Goal: Information Seeking & Learning: Find specific fact

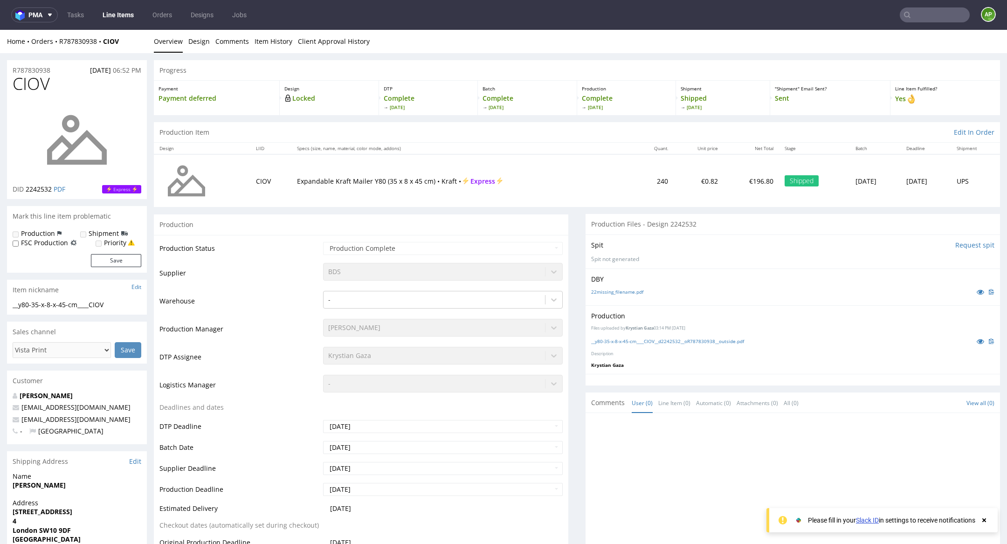
scroll to position [96, 0]
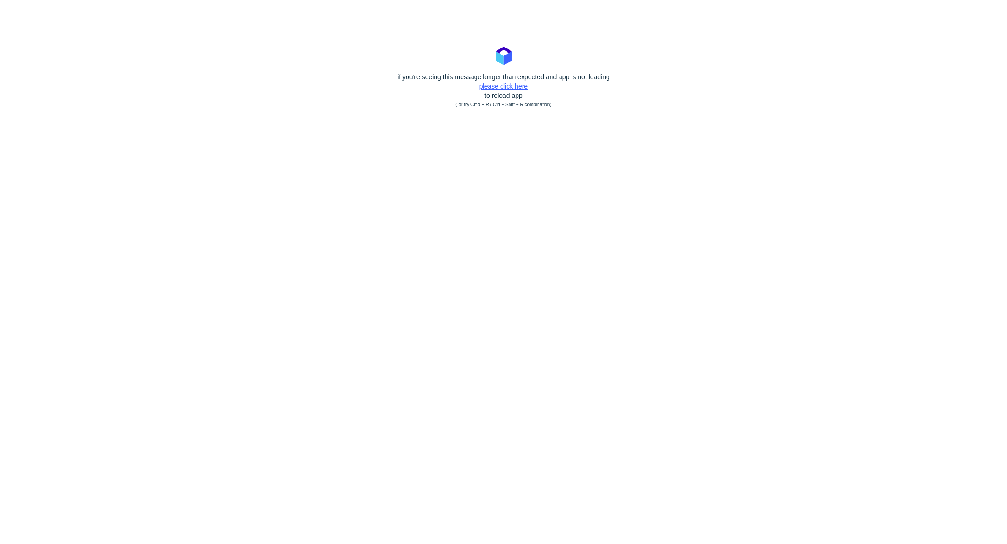
click at [480, 87] on link "please click here" at bounding box center [503, 85] width 48 height 7
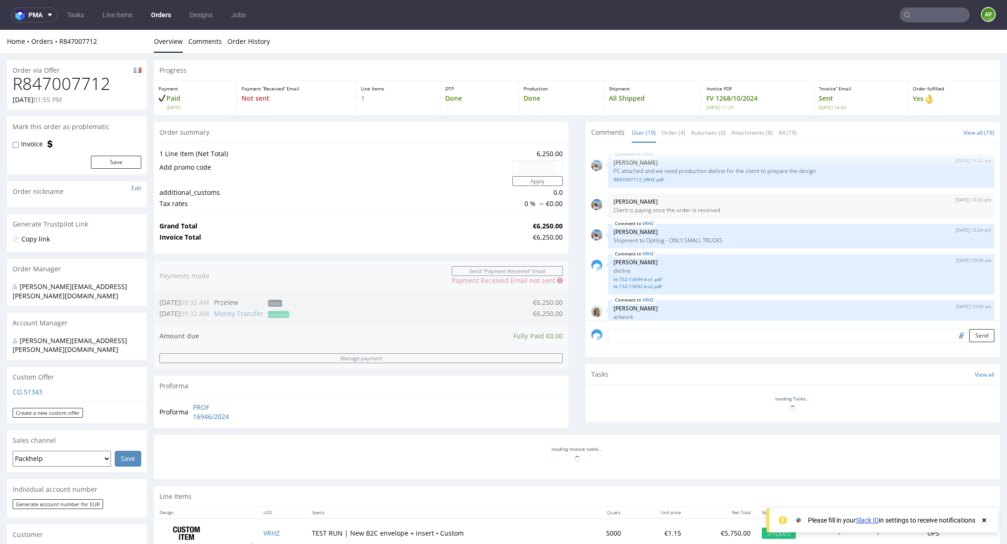
click at [161, 19] on link "Orders" at bounding box center [160, 14] width 31 height 15
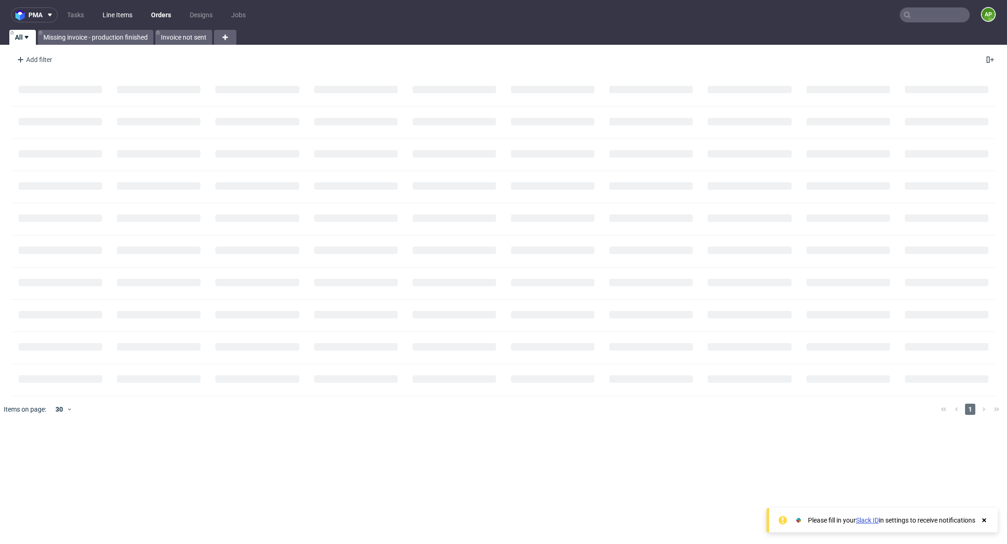
click at [104, 18] on link "Line Items" at bounding box center [117, 14] width 41 height 15
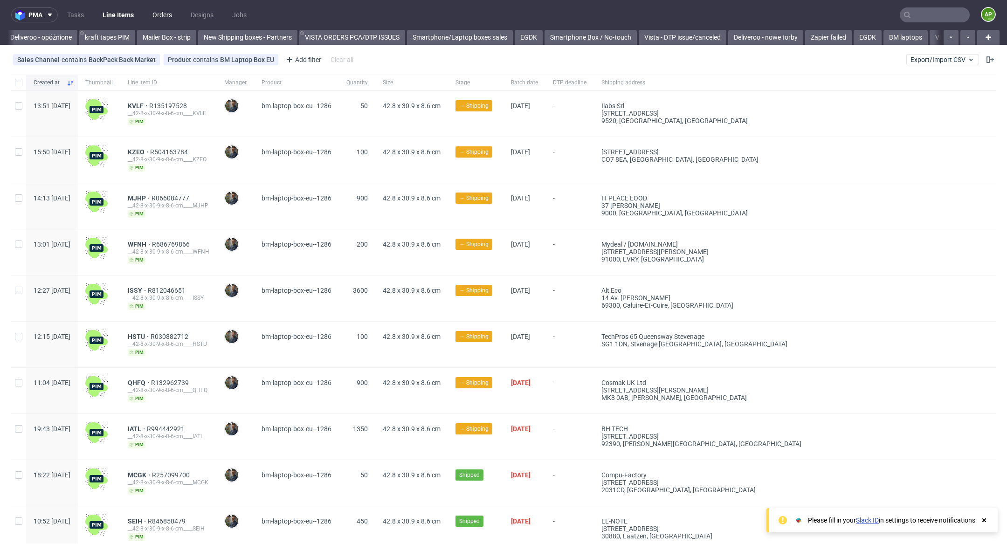
scroll to position [0, 140]
click at [150, 18] on link "Orders" at bounding box center [162, 14] width 31 height 15
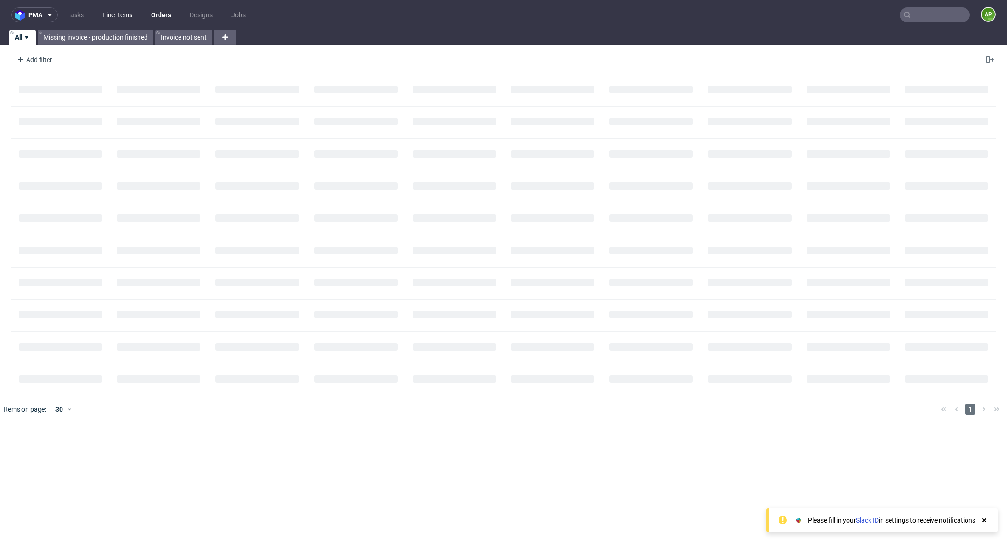
click at [118, 15] on link "Line Items" at bounding box center [117, 14] width 41 height 15
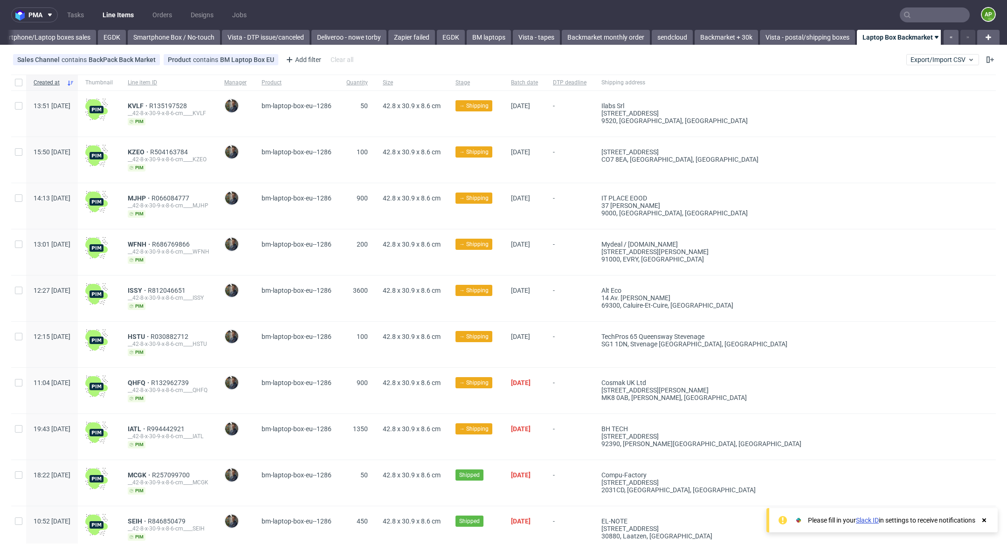
scroll to position [0, 542]
click at [983, 40] on div at bounding box center [988, 37] width 22 height 15
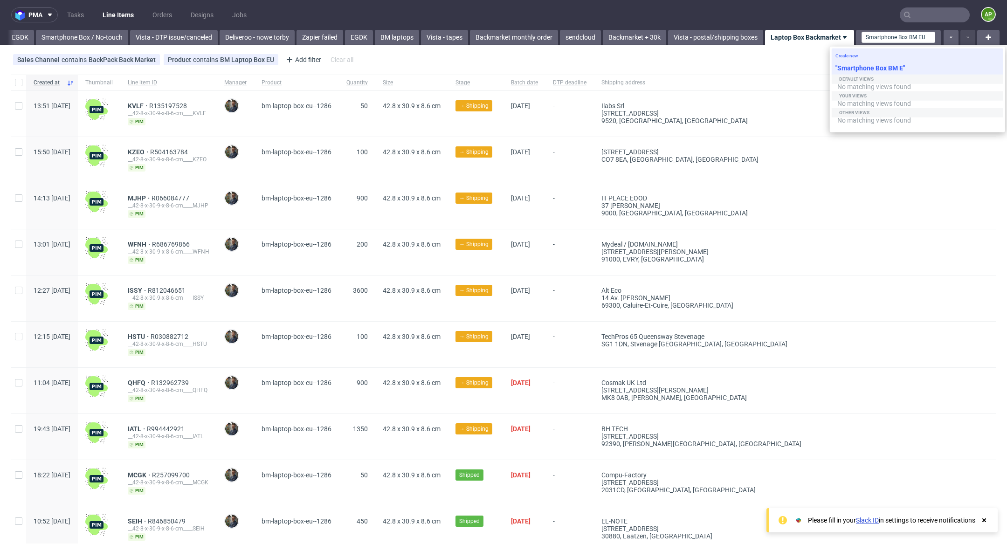
scroll to position [0, 1]
type input "Smartphone Box BM EU"
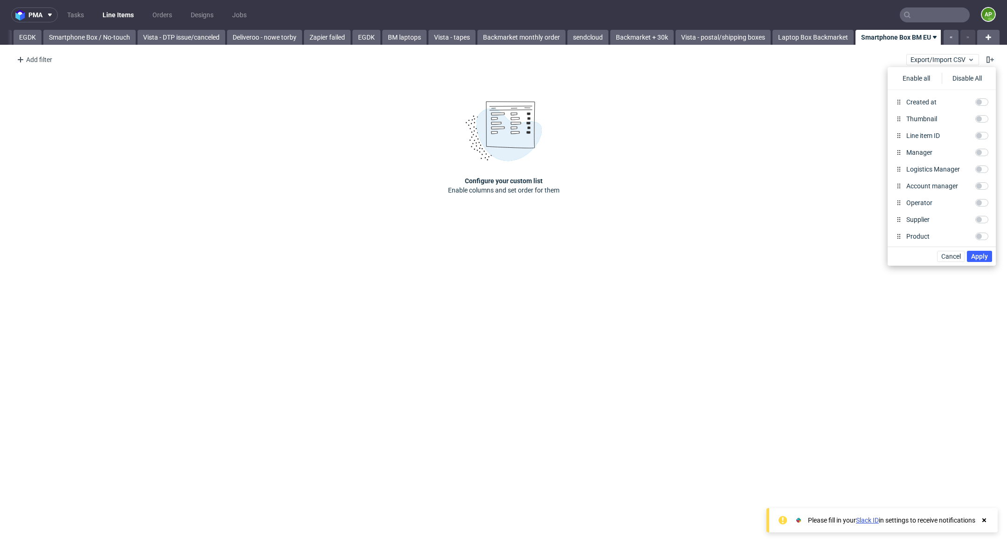
scroll to position [0, 614]
click at [819, 39] on link "Laptop Box Backmarket" at bounding box center [809, 37] width 81 height 15
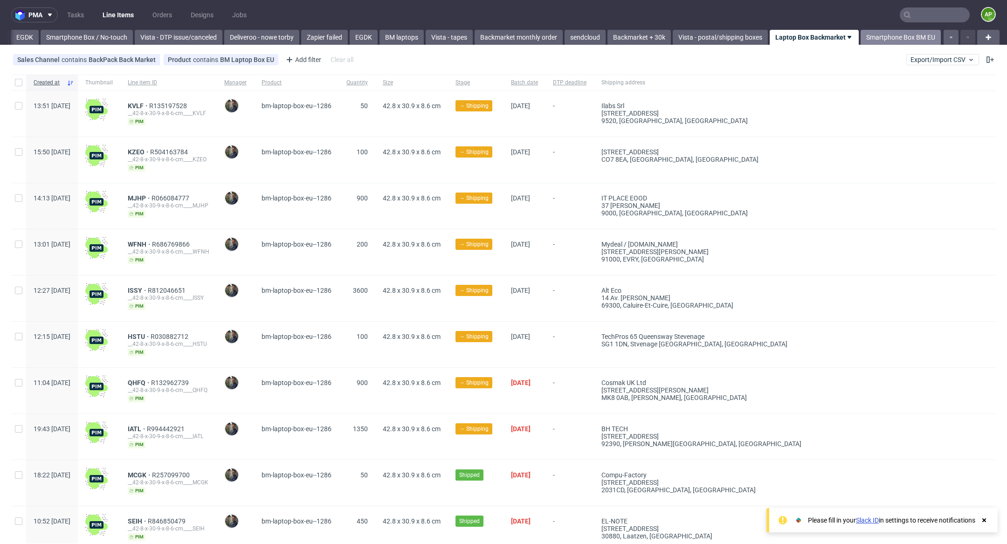
click at [876, 37] on link "Smartphone Box BM EU" at bounding box center [900, 37] width 80 height 15
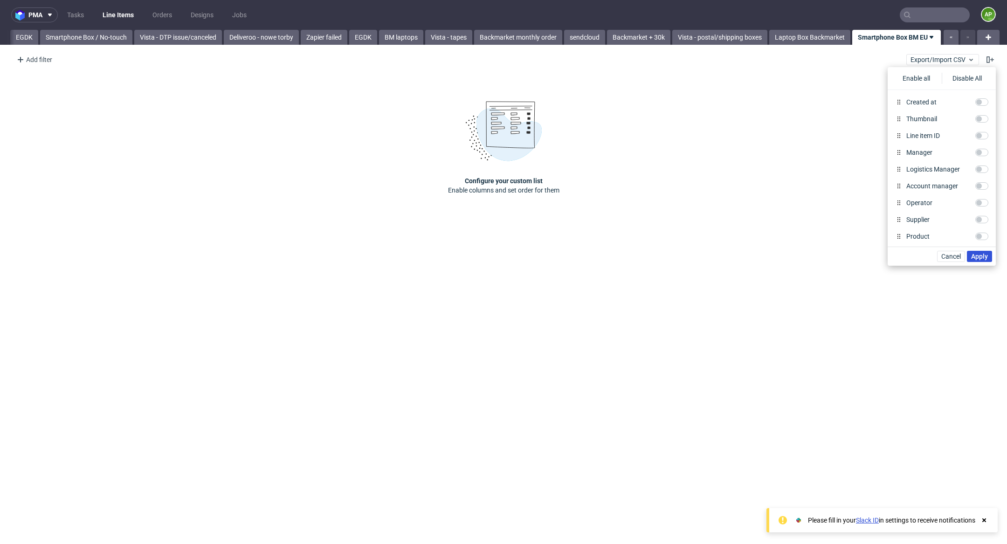
click at [988, 254] on button "Apply" at bounding box center [979, 256] width 25 height 11
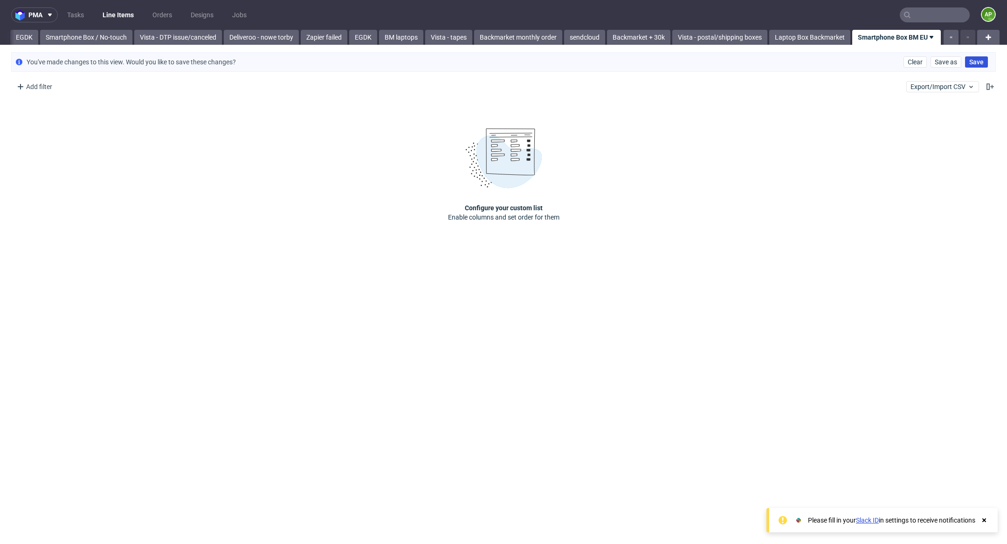
click at [978, 59] on span "Save" at bounding box center [976, 62] width 14 height 7
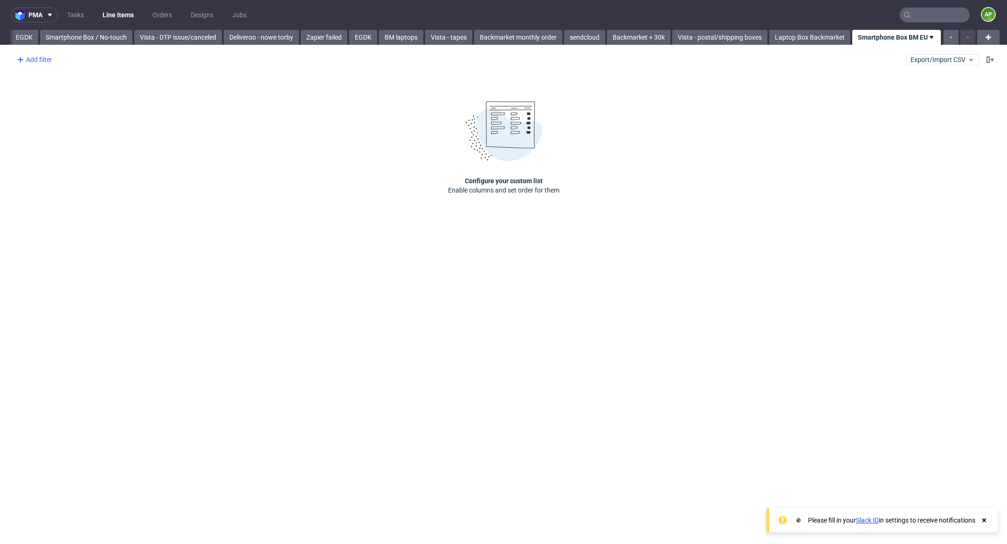
click at [42, 59] on div "Add filter" at bounding box center [33, 59] width 41 height 15
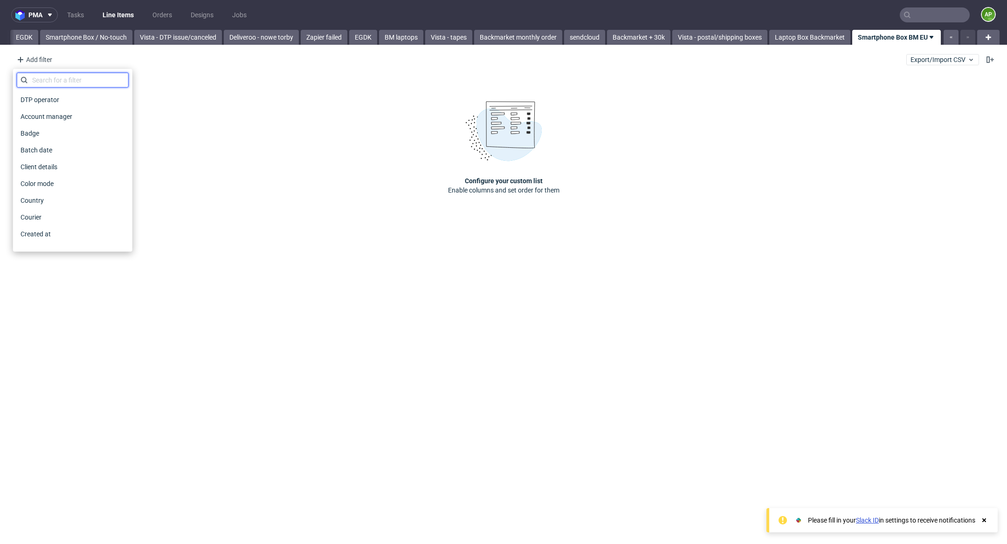
click at [73, 82] on input "text" at bounding box center [73, 80] width 112 height 15
type input "sales"
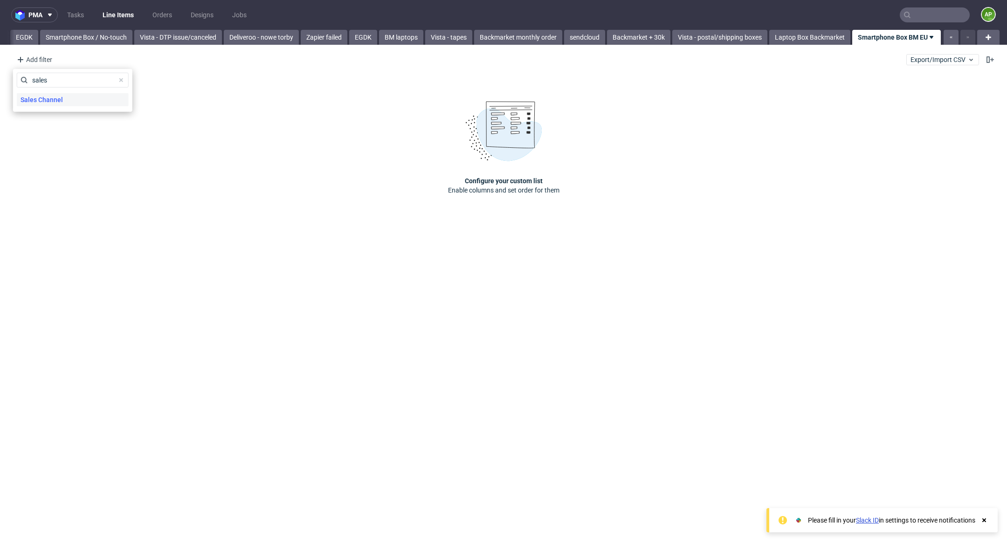
click at [71, 104] on div "Sales Channel" at bounding box center [73, 99] width 112 height 13
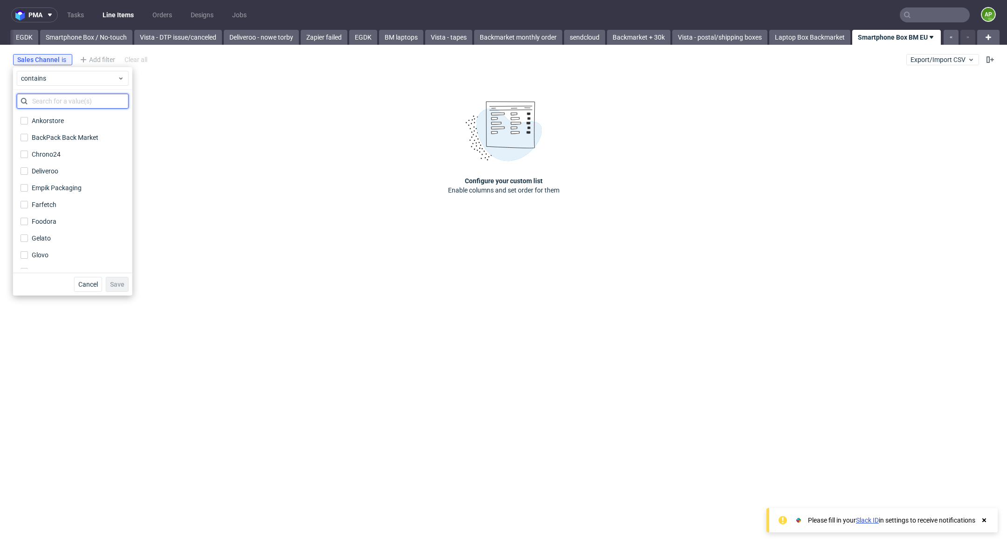
click at [68, 103] on input "text" at bounding box center [73, 101] width 112 height 15
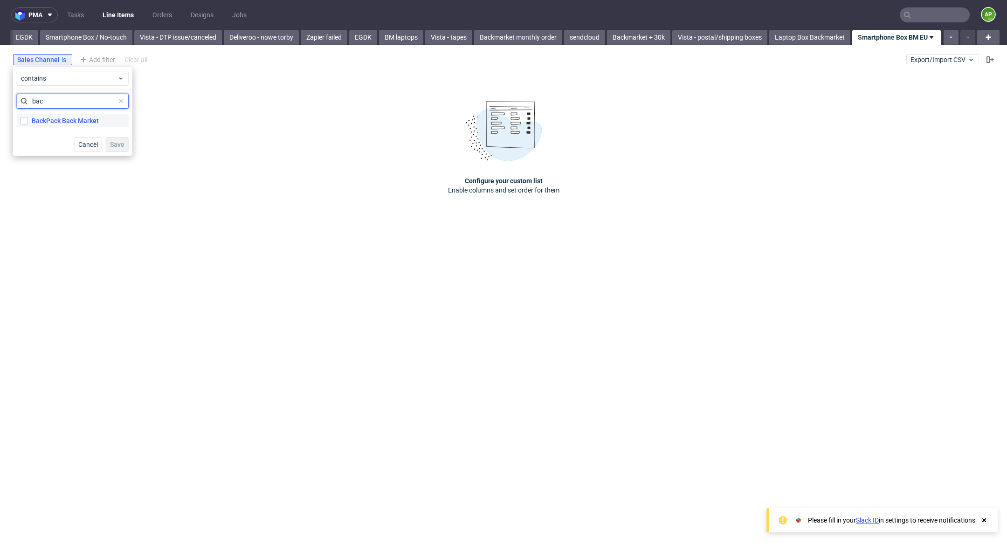
type input "bac"
click at [60, 120] on div "BackPack Back Market" at bounding box center [65, 120] width 67 height 9
click at [28, 120] on input "BackPack Back Market" at bounding box center [24, 120] width 7 height 7
checkbox input "true"
click at [118, 138] on button "Save" at bounding box center [117, 144] width 23 height 15
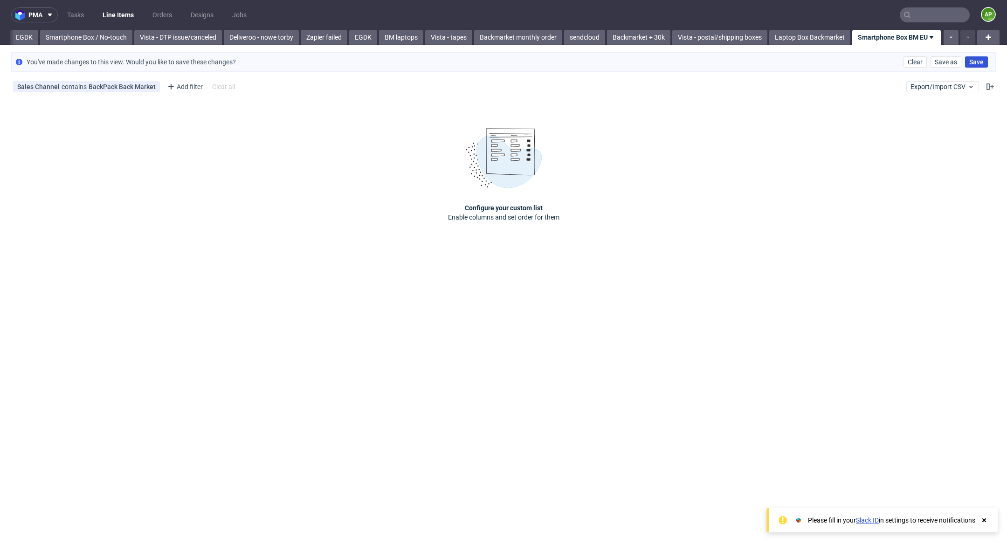
click at [980, 62] on span "Save" at bounding box center [976, 62] width 14 height 7
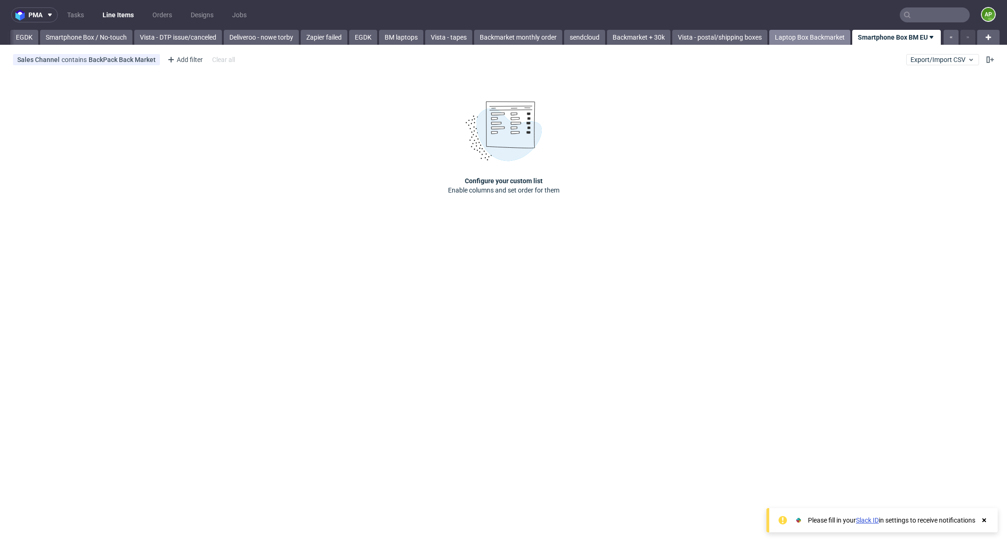
click at [810, 35] on link "Laptop Box Backmarket" at bounding box center [809, 37] width 81 height 15
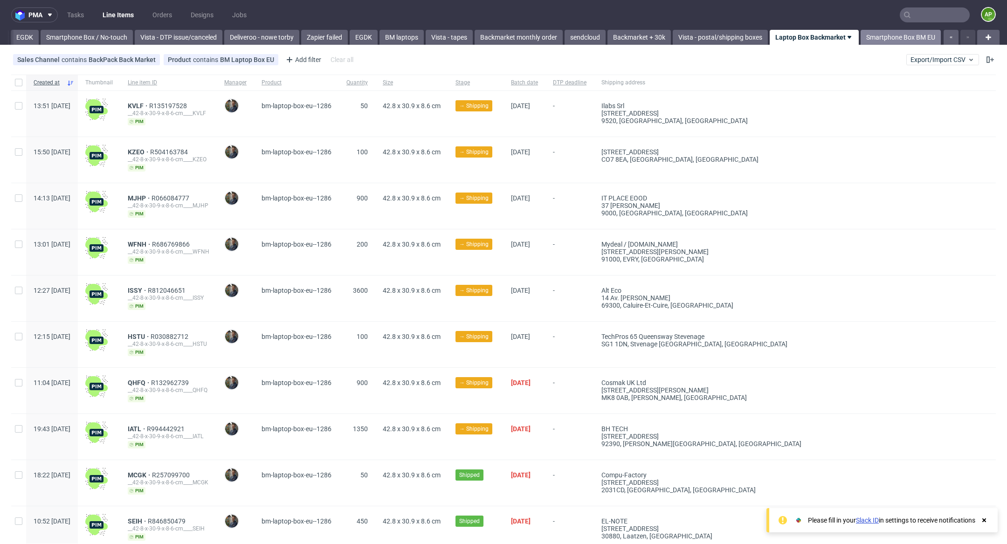
click at [924, 35] on link "Smartphone Box BM EU" at bounding box center [900, 37] width 80 height 15
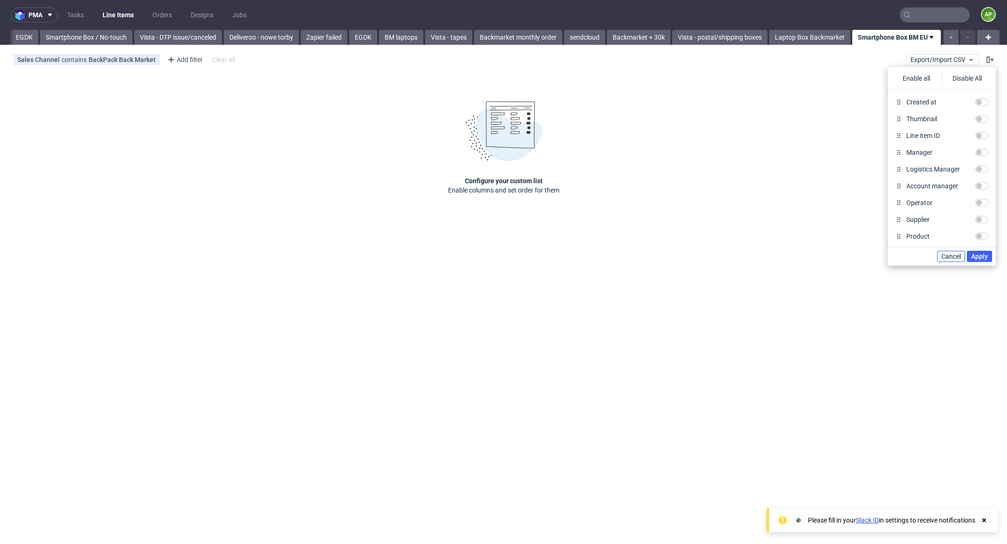
click at [950, 255] on span "Cancel" at bounding box center [951, 256] width 20 height 7
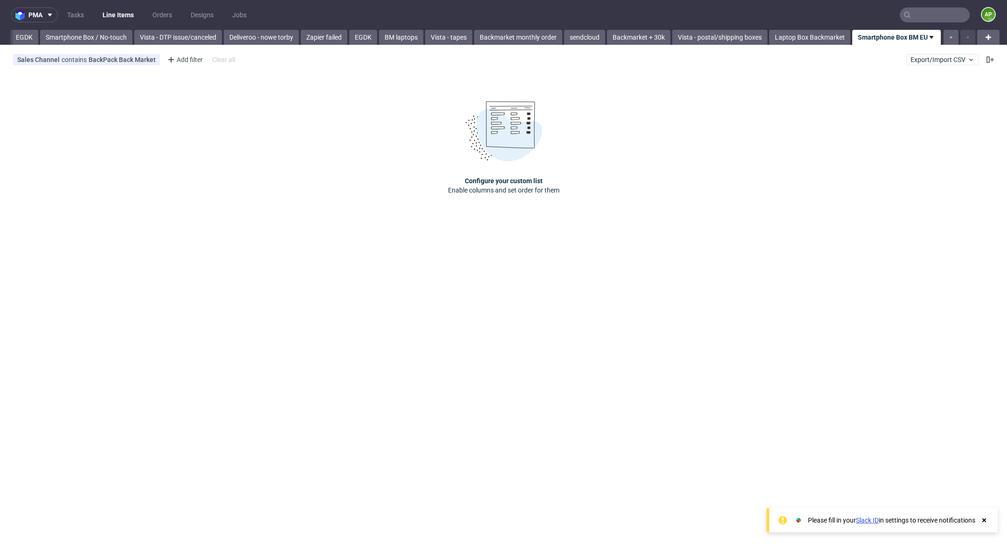
click at [923, 31] on link "Smartphone Box BM EU" at bounding box center [896, 37] width 89 height 15
click at [905, 124] on span "Delete view" at bounding box center [906, 126] width 78 height 9
click at [931, 84] on span "Delete" at bounding box center [939, 84] width 20 height 7
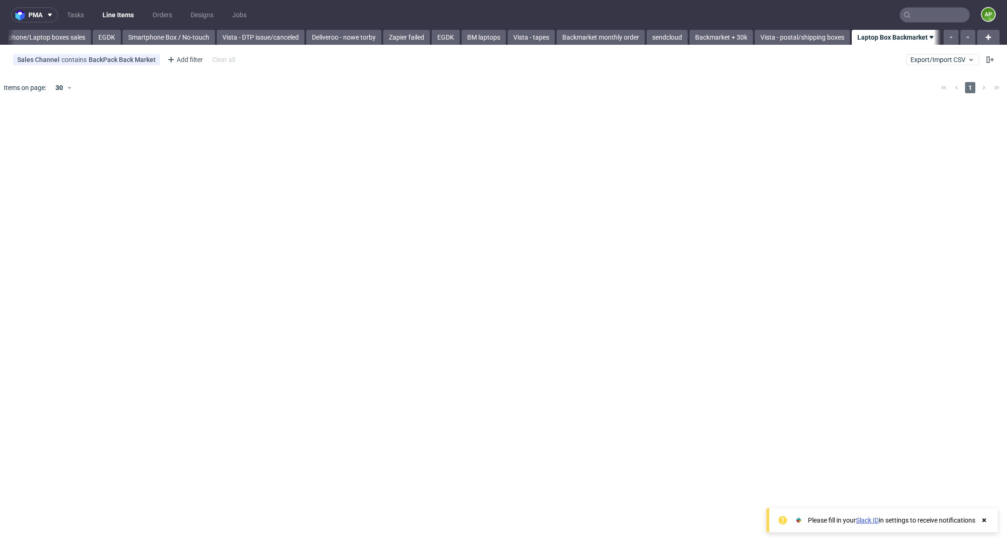
scroll to position [0, 531]
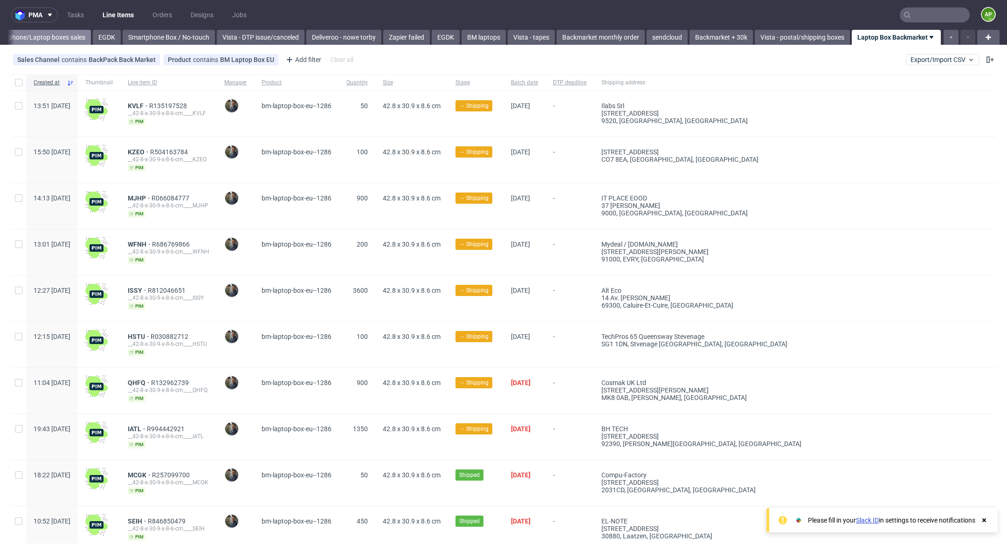
click at [41, 33] on link "Smartphone/Laptop boxes sales" at bounding box center [38, 37] width 106 height 15
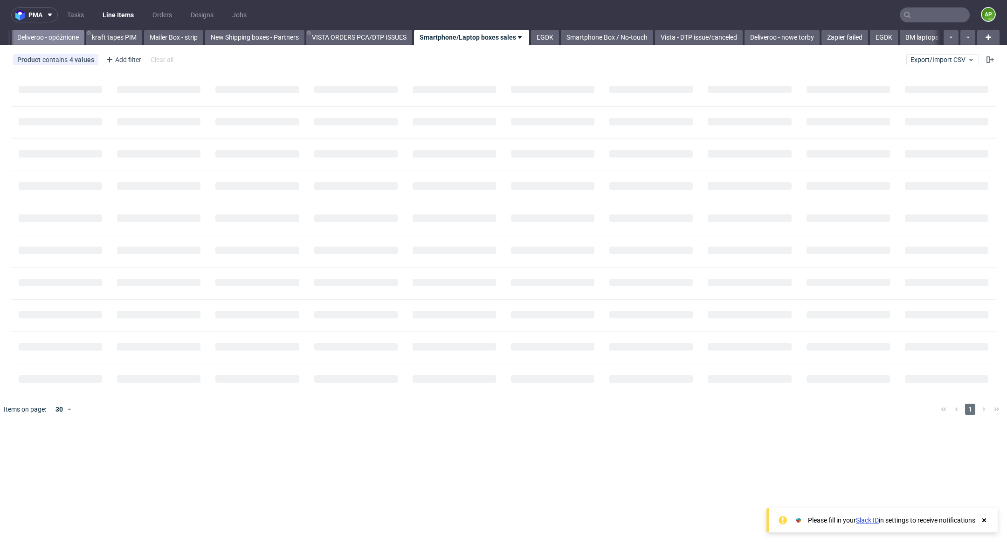
click at [36, 34] on link "Deliveroo - opóźnione" at bounding box center [48, 37] width 73 height 15
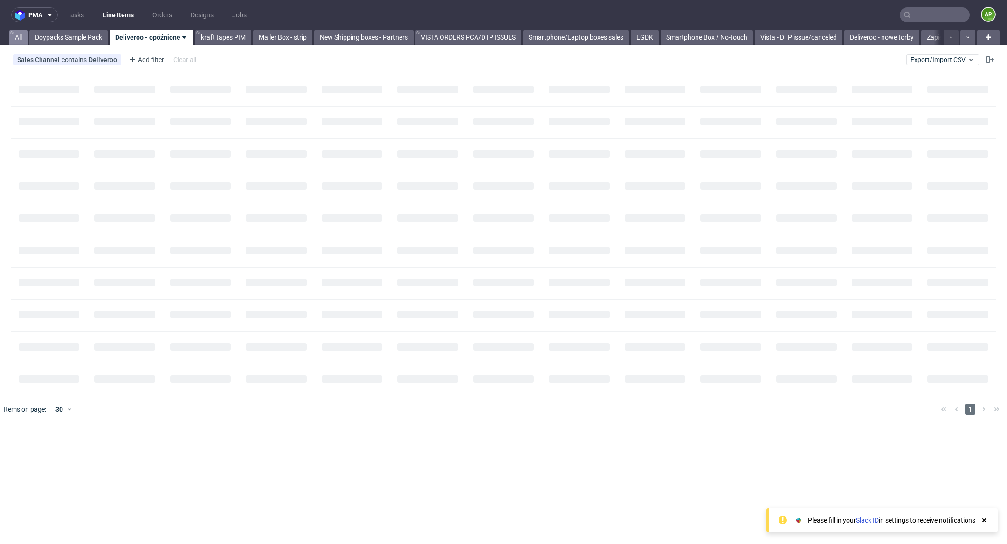
click at [17, 36] on link "All" at bounding box center [18, 37] width 18 height 15
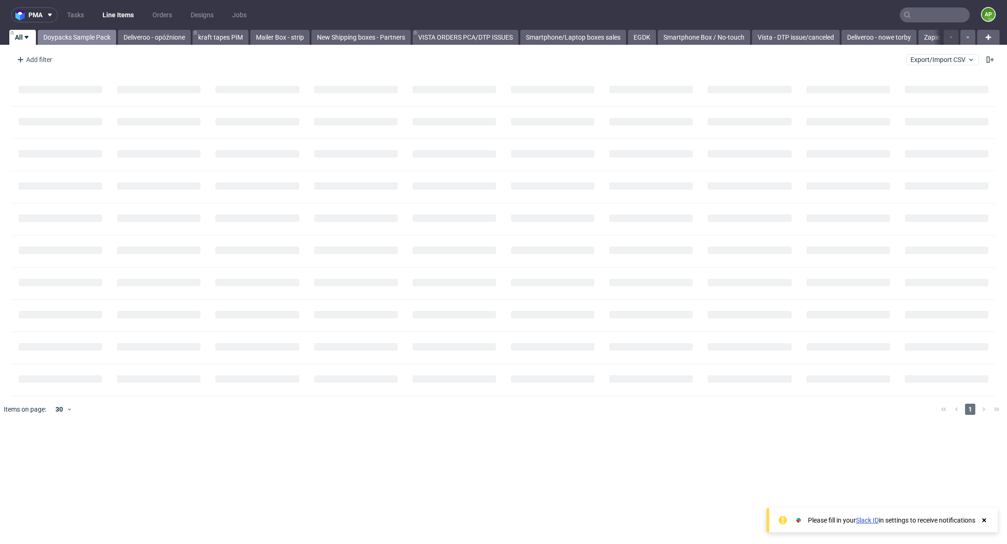
click at [59, 34] on link "Doypacks Sample Pack" at bounding box center [77, 37] width 78 height 15
click at [106, 34] on icon at bounding box center [106, 37] width 7 height 7
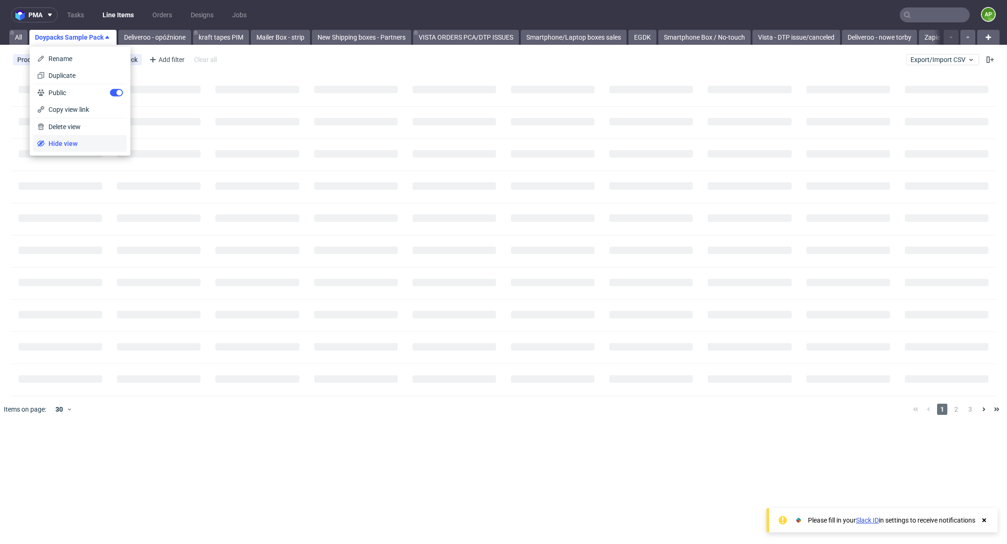
click at [96, 145] on span "Hide view" at bounding box center [84, 143] width 78 height 9
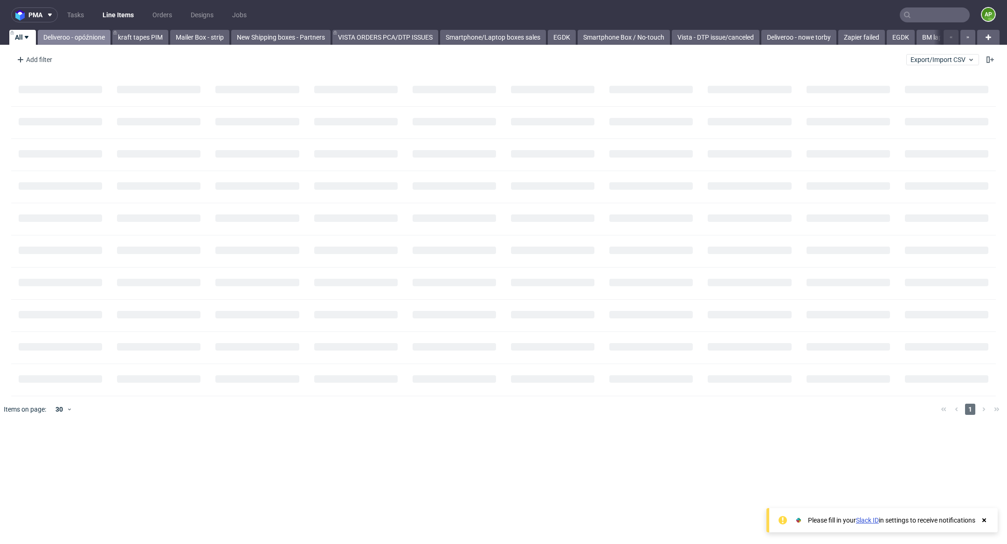
click at [74, 39] on link "Deliveroo - opóźnione" at bounding box center [74, 37] width 73 height 15
click at [98, 35] on link "Deliveroo - opóźnione" at bounding box center [71, 37] width 84 height 15
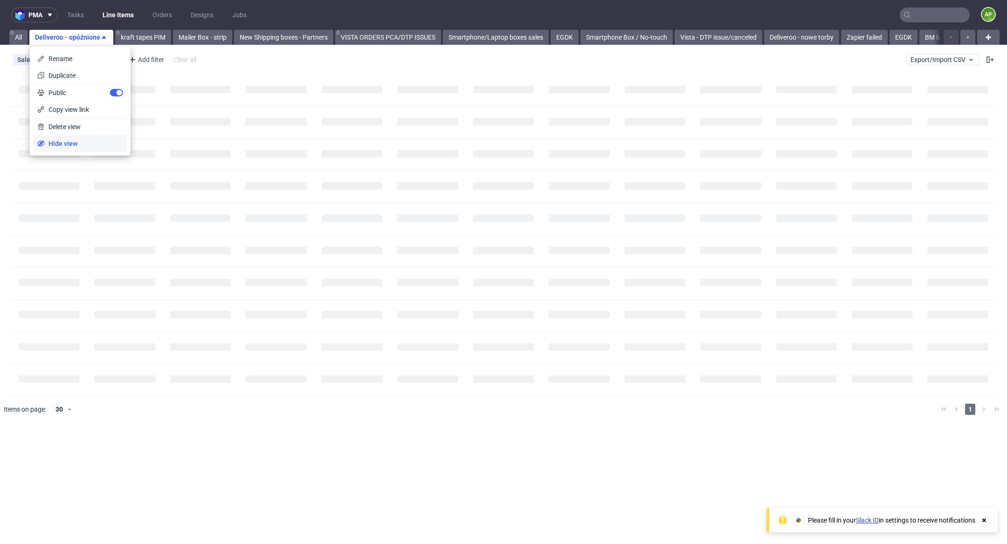
click at [89, 143] on span "Hide view" at bounding box center [84, 143] width 78 height 9
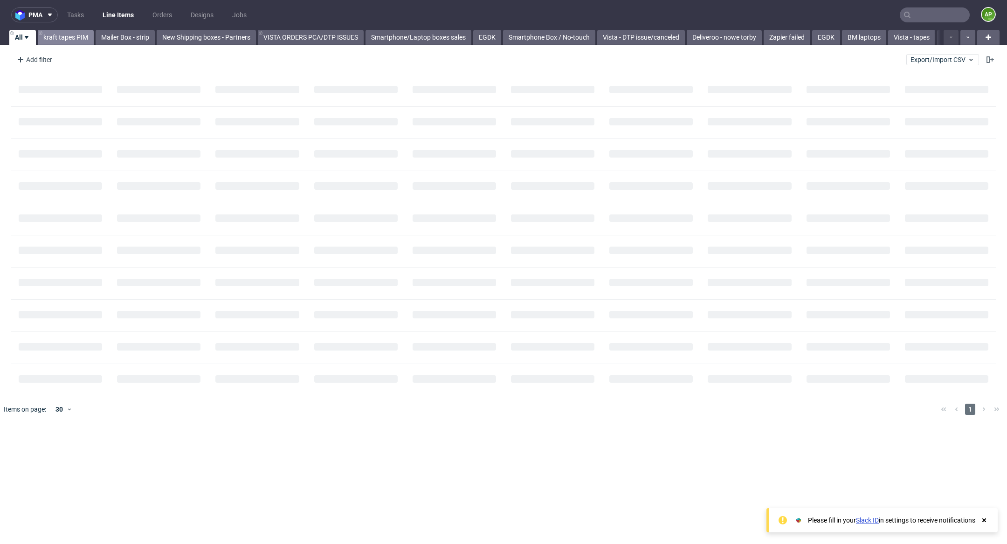
click at [57, 41] on link "kraft tapes PIM" at bounding box center [66, 37] width 56 height 15
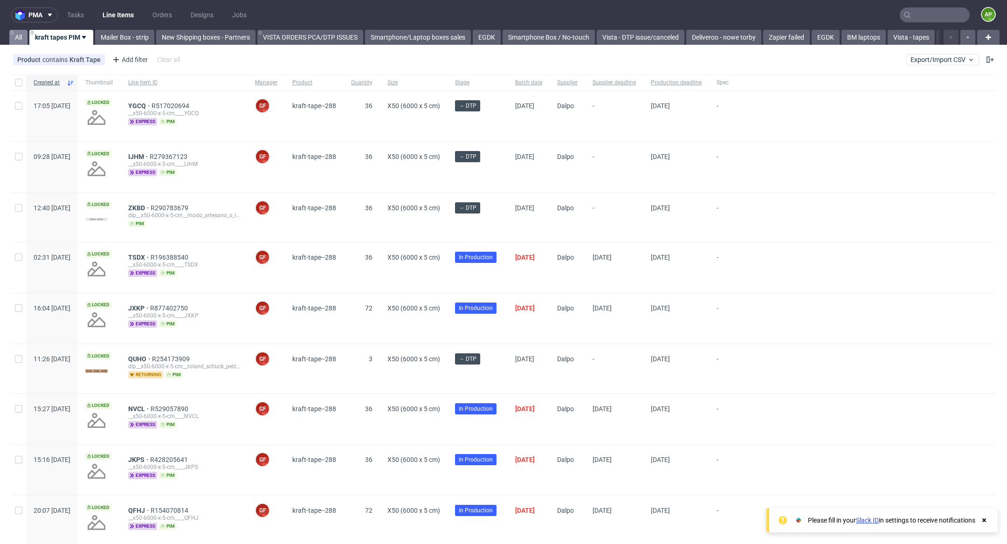
click at [19, 38] on link "All" at bounding box center [18, 37] width 18 height 15
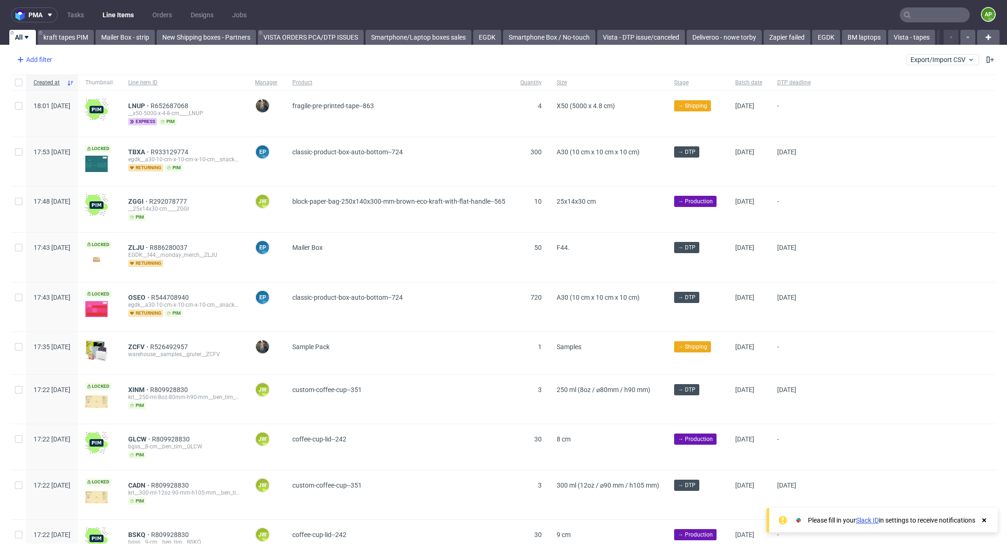
click at [45, 60] on div "Add filter" at bounding box center [33, 59] width 41 height 15
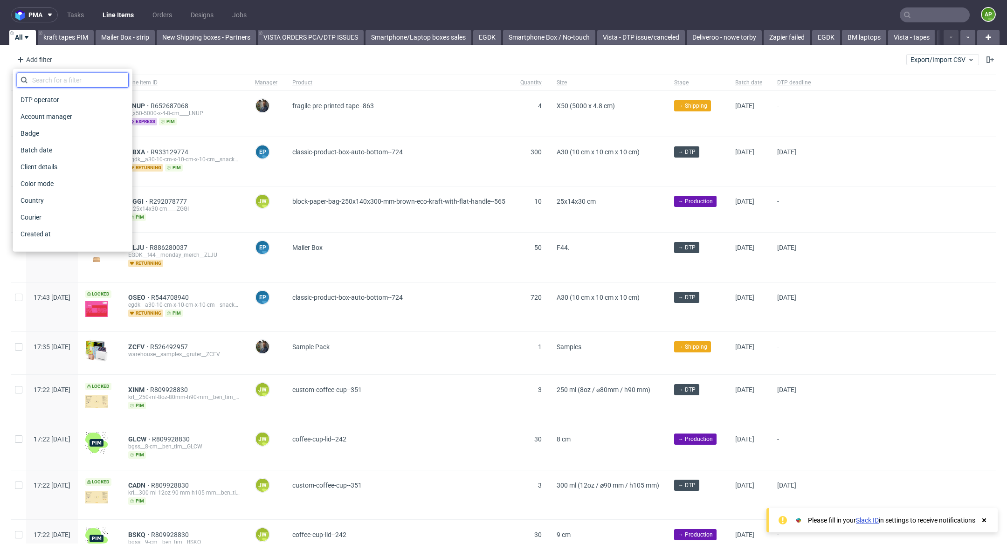
click at [84, 75] on input "text" at bounding box center [73, 80] width 112 height 15
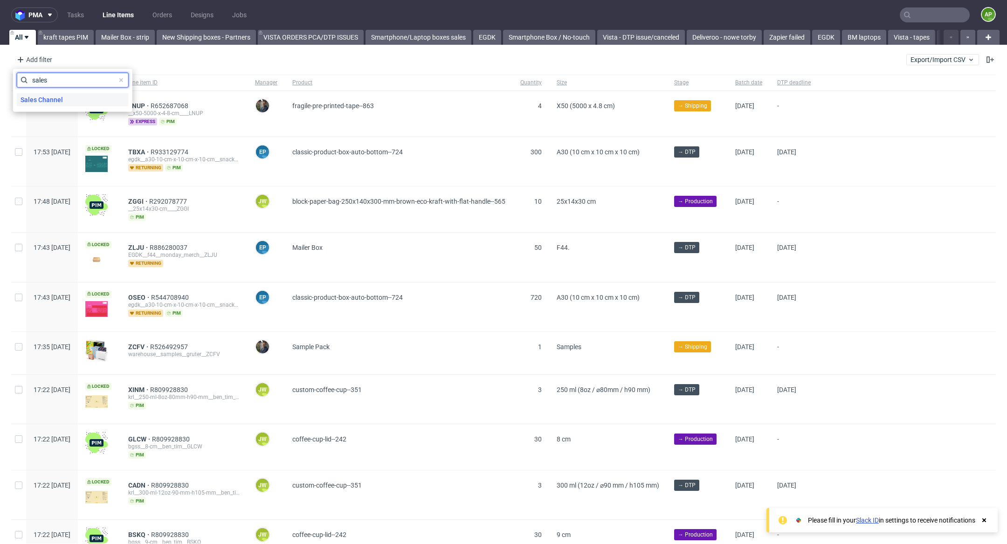
type input "sales"
click at [89, 103] on div "Sales Channel" at bounding box center [73, 99] width 112 height 13
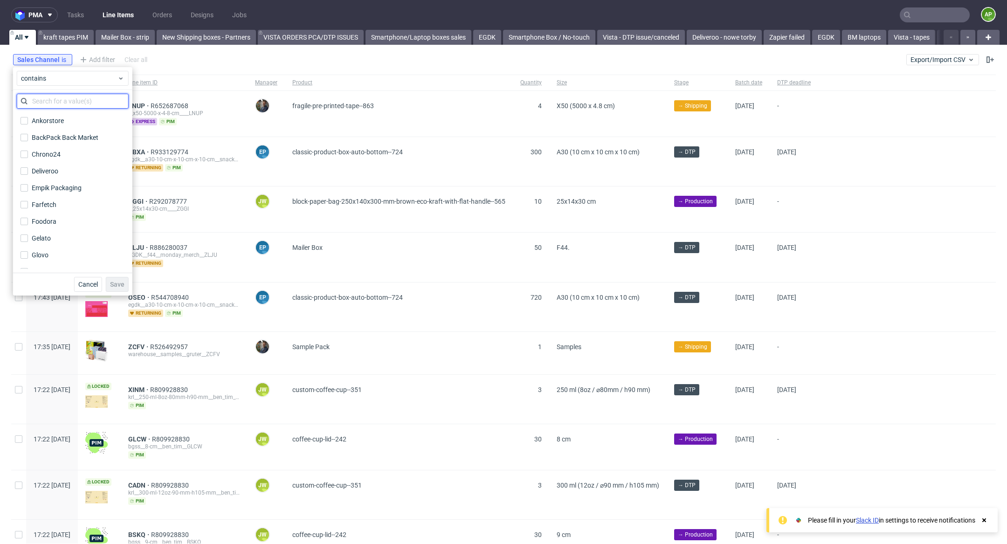
click at [99, 103] on input "text" at bounding box center [73, 101] width 112 height 15
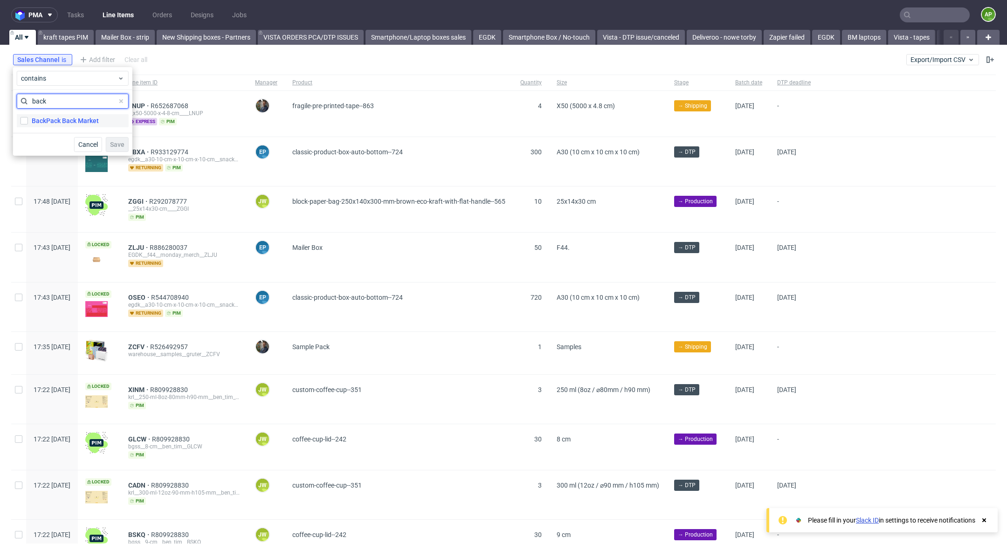
type input "back"
click at [83, 124] on div "BackPack Back Market" at bounding box center [65, 120] width 67 height 9
click at [28, 124] on input "BackPack Back Market" at bounding box center [24, 120] width 7 height 7
checkbox input "true"
click at [124, 145] on span "Save" at bounding box center [117, 144] width 14 height 7
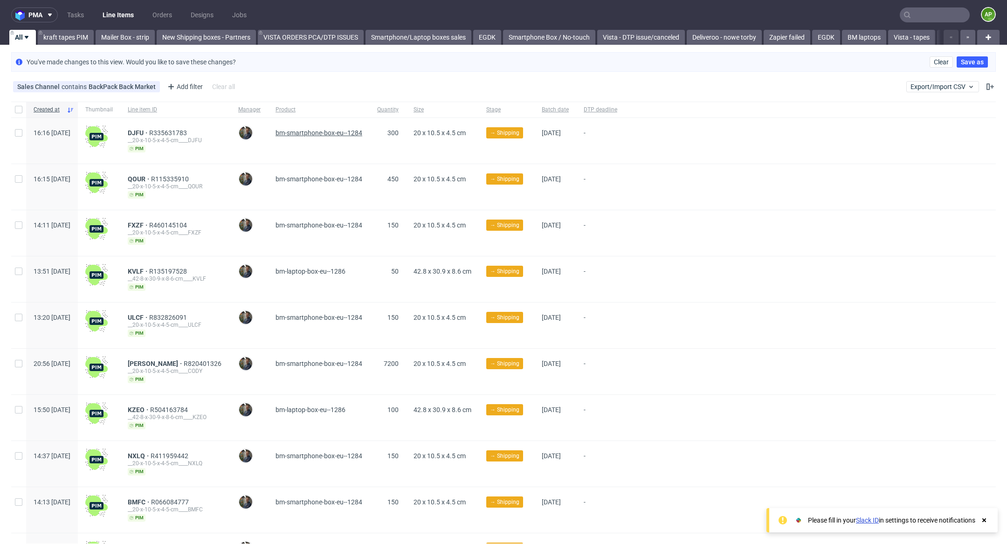
click at [352, 131] on span "bm-smartphone-box-eu--1284" at bounding box center [318, 132] width 87 height 7
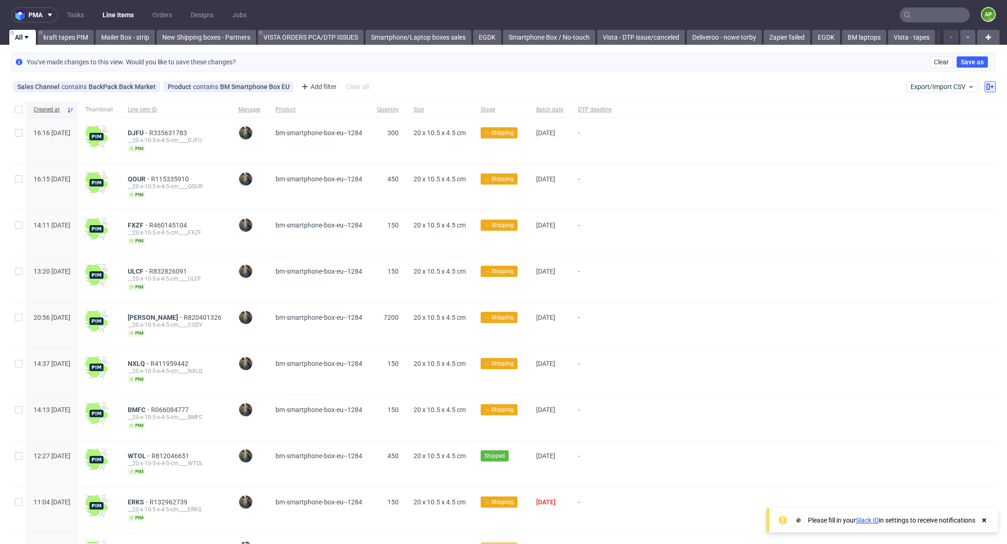
click at [985, 88] on div "Sales Channel contains BackPack Back Market Product contains BM Smartphone Box …" at bounding box center [503, 86] width 1007 height 22
click at [986, 86] on use at bounding box center [989, 86] width 7 height 7
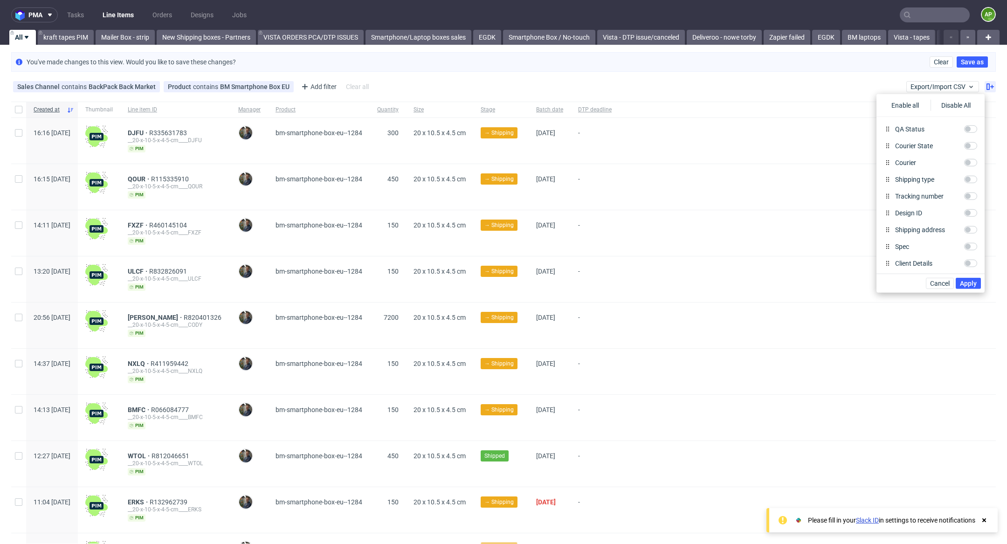
scroll to position [358, 0]
click at [967, 224] on input "Shipping address" at bounding box center [970, 225] width 13 height 7
checkbox input "true"
click at [971, 283] on span "Apply" at bounding box center [968, 283] width 17 height 7
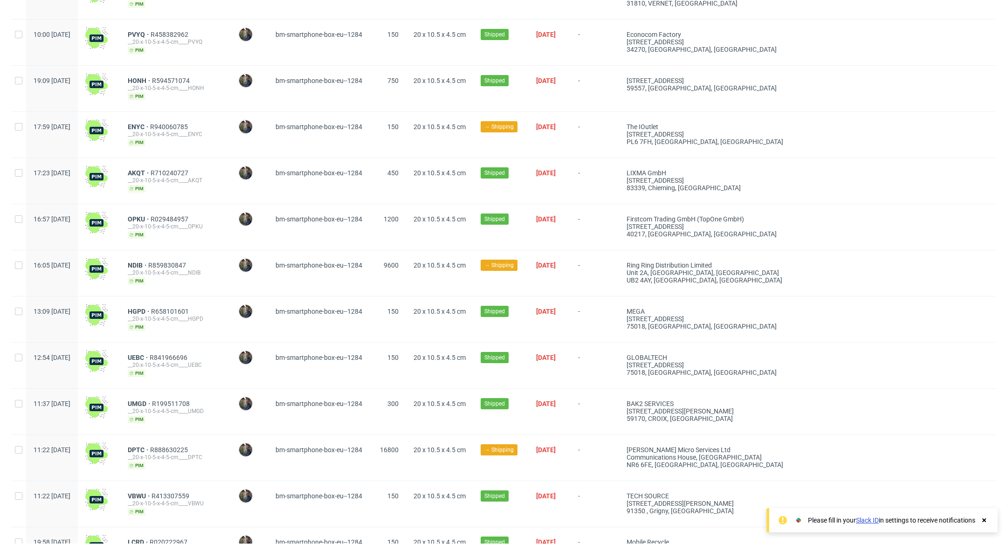
scroll to position [970, 0]
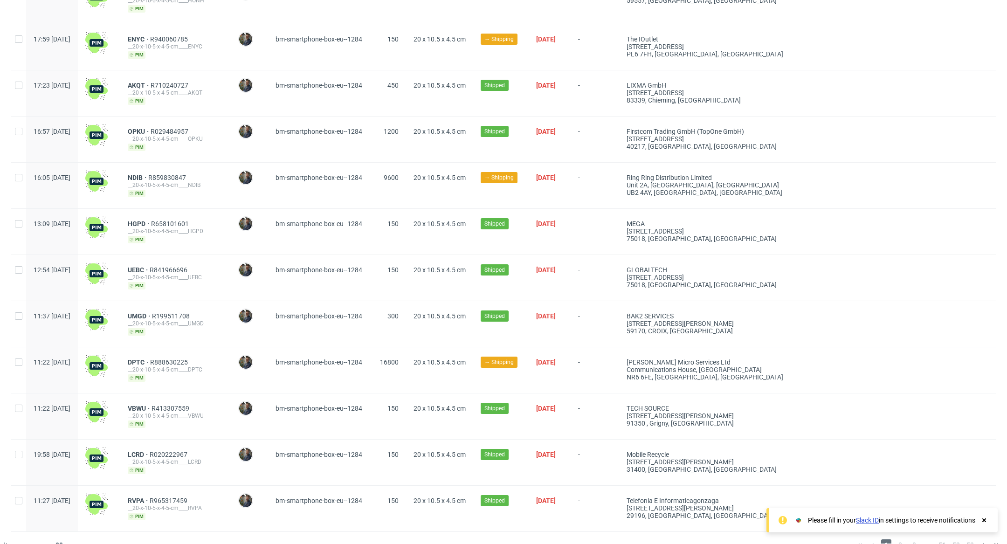
click at [988, 521] on div "Please fill in your Slack ID in settings to receive notifications" at bounding box center [881, 520] width 231 height 24
click at [985, 519] on use at bounding box center [984, 520] width 4 height 4
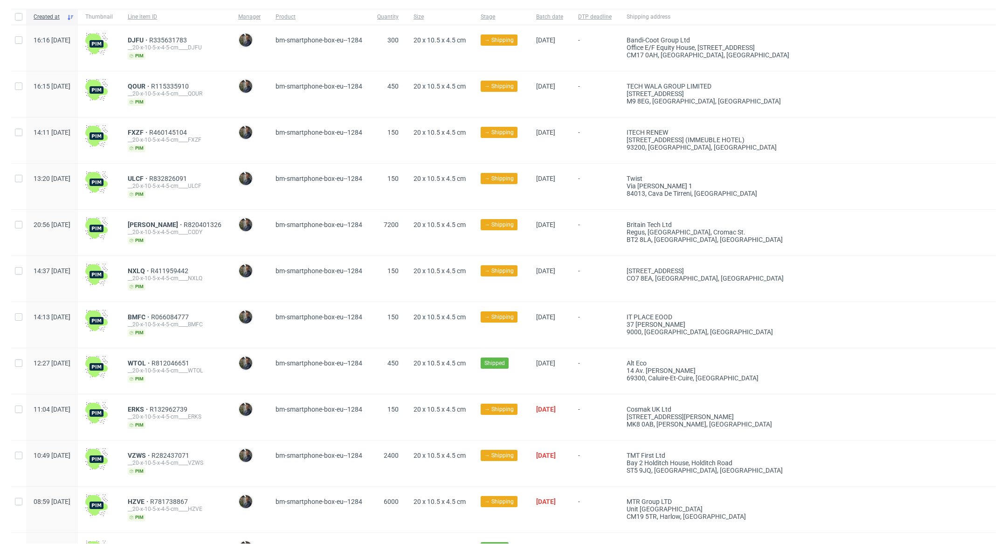
scroll to position [0, 0]
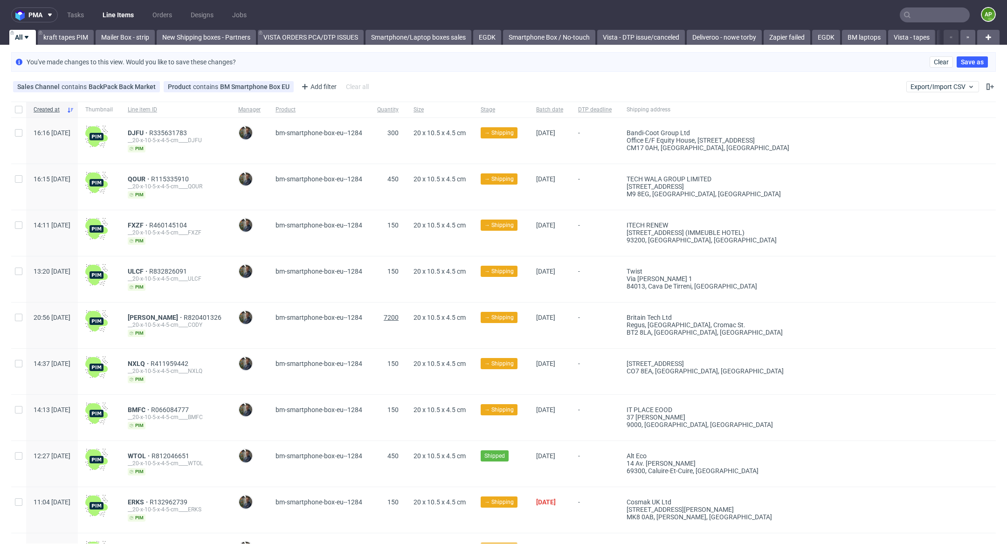
click at [398, 315] on span "7200" at bounding box center [391, 317] width 15 height 7
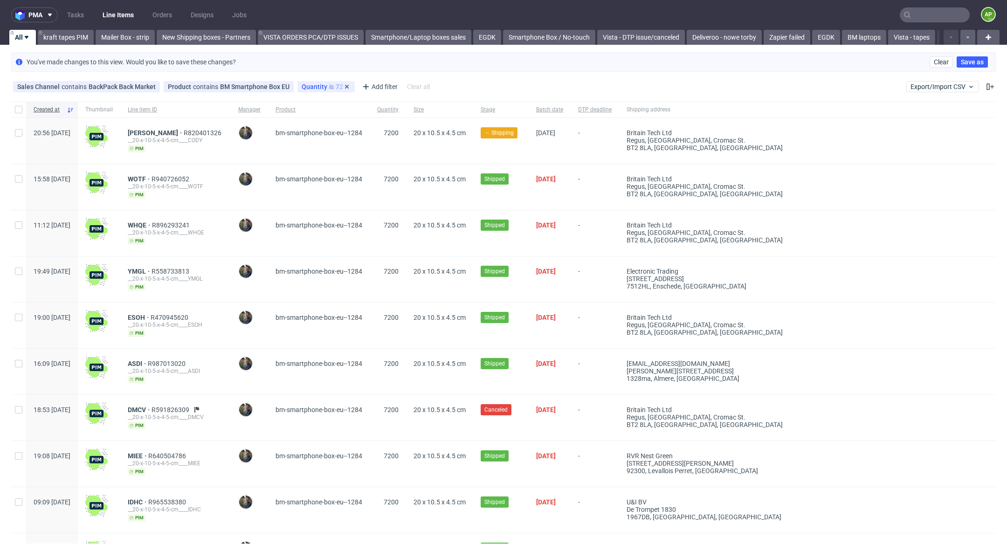
click at [323, 83] on div "Quantity is 7200" at bounding box center [326, 86] width 49 height 7
click at [328, 106] on span "is" at bounding box center [351, 105] width 96 height 9
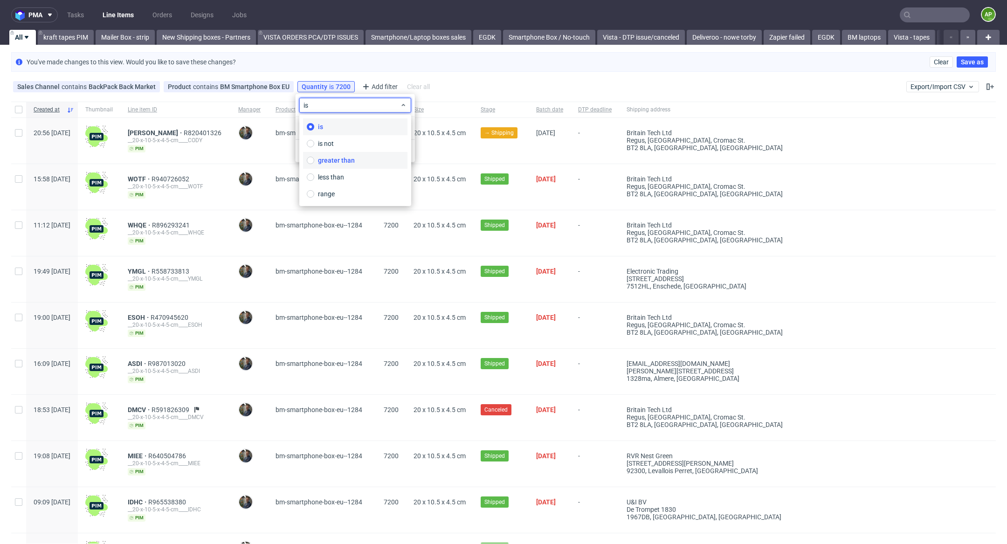
click at [336, 161] on span "greater than" at bounding box center [336, 160] width 37 height 9
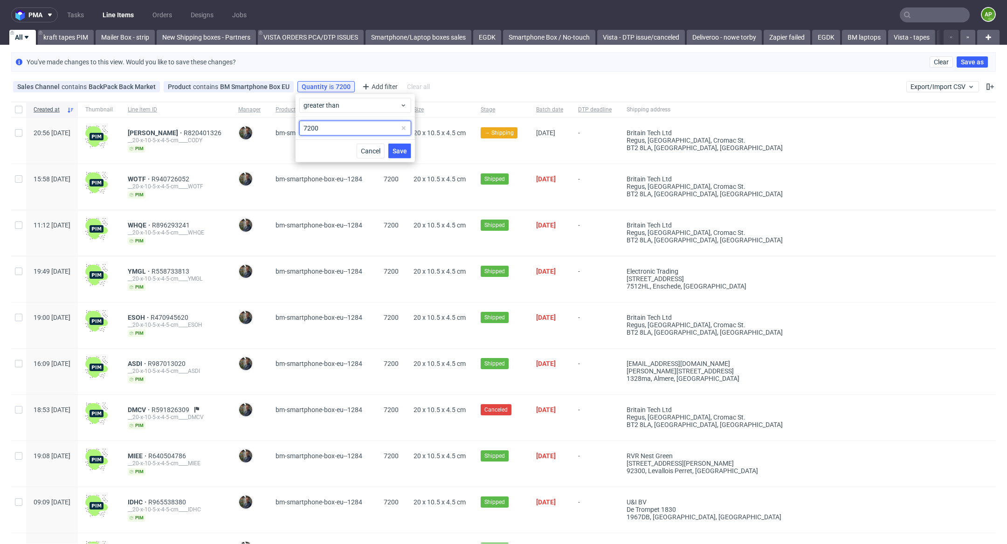
click at [351, 126] on input "7200" at bounding box center [355, 128] width 112 height 15
type input "1000"
click at [400, 154] on button "Save" at bounding box center [399, 151] width 23 height 15
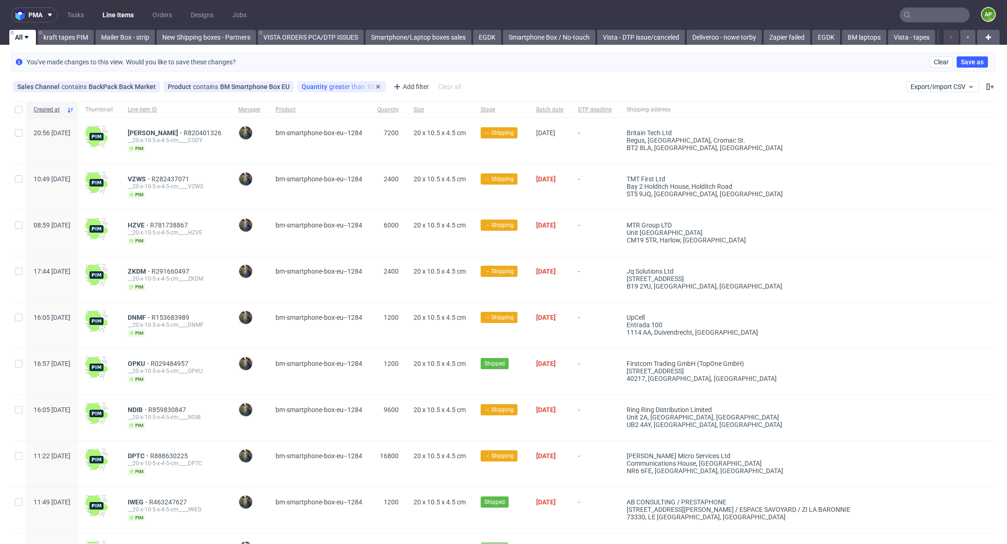
click at [345, 83] on div "Quantity greater than 1000" at bounding box center [342, 86] width 80 height 7
click at [358, 124] on input "1000" at bounding box center [355, 128] width 112 height 15
type input "10000"
click at [403, 144] on button "Save" at bounding box center [399, 151] width 23 height 15
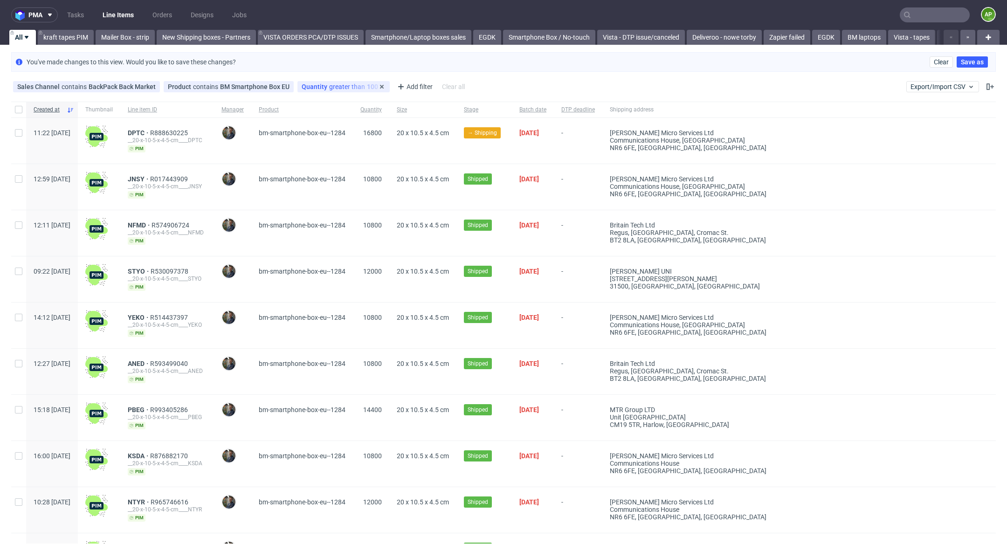
click at [352, 85] on div "Quantity greater than 10000" at bounding box center [344, 86] width 84 height 7
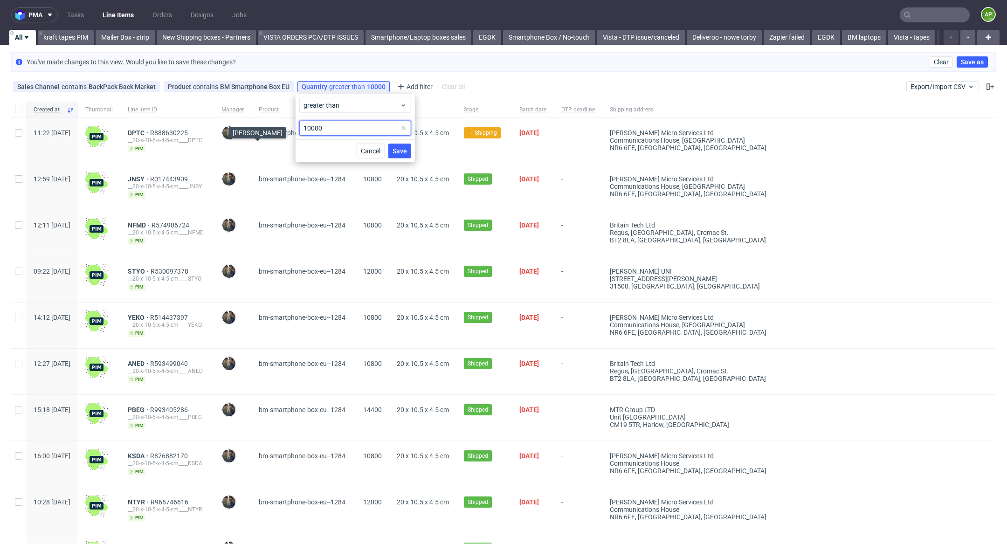
drag, startPoint x: 349, startPoint y: 126, endPoint x: 234, endPoint y: 124, distance: 114.7
click at [235, 125] on body "pma Tasks Line Items Orders Designs Jobs AP All kraft tapes PIM Mailer Box - st…" at bounding box center [503, 272] width 1007 height 544
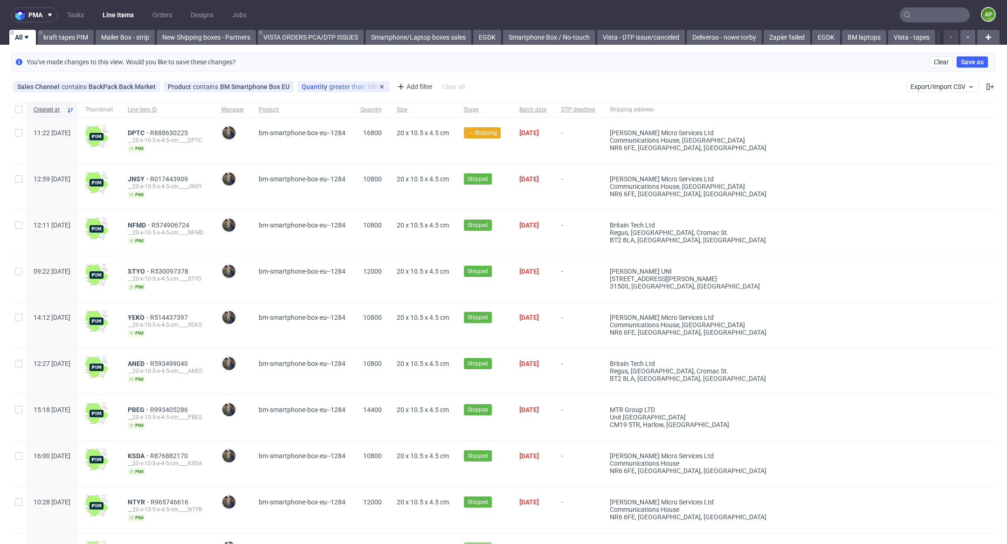
click at [362, 82] on div "Quantity greater than 10000" at bounding box center [343, 86] width 92 height 11
click at [378, 87] on icon at bounding box center [381, 86] width 7 height 7
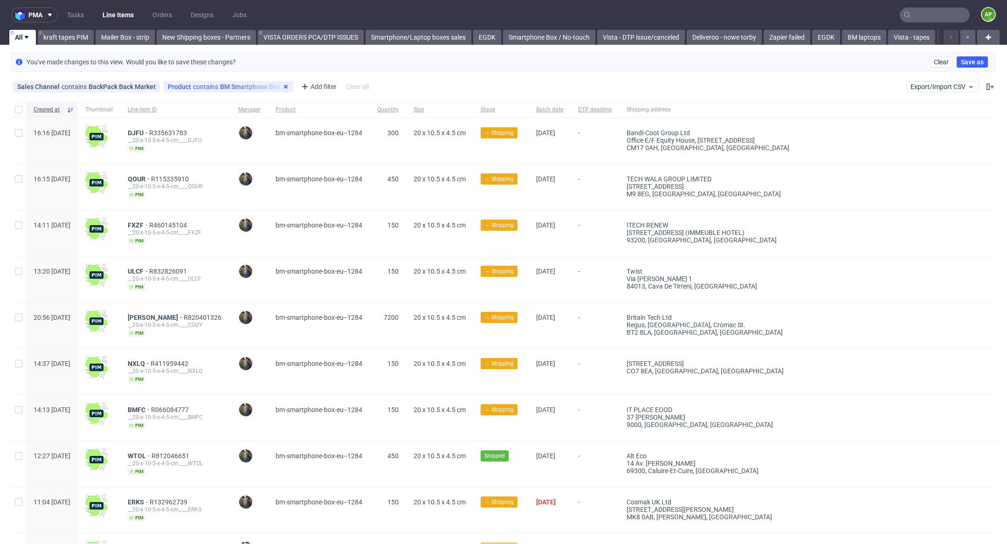
click at [287, 89] on icon at bounding box center [285, 86] width 7 height 7
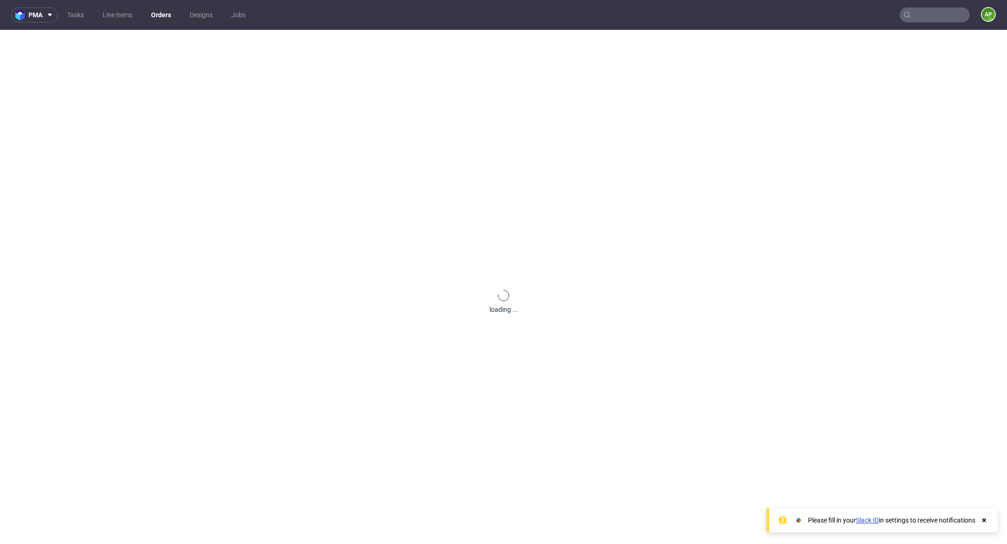
click at [919, 17] on input "text" at bounding box center [934, 14] width 70 height 15
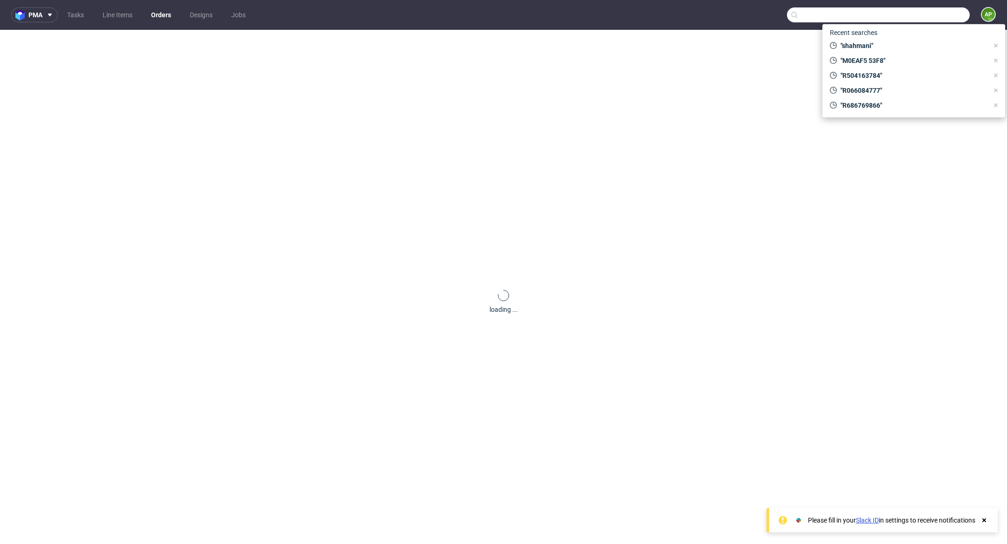
paste input "d@ecomobile24.com"
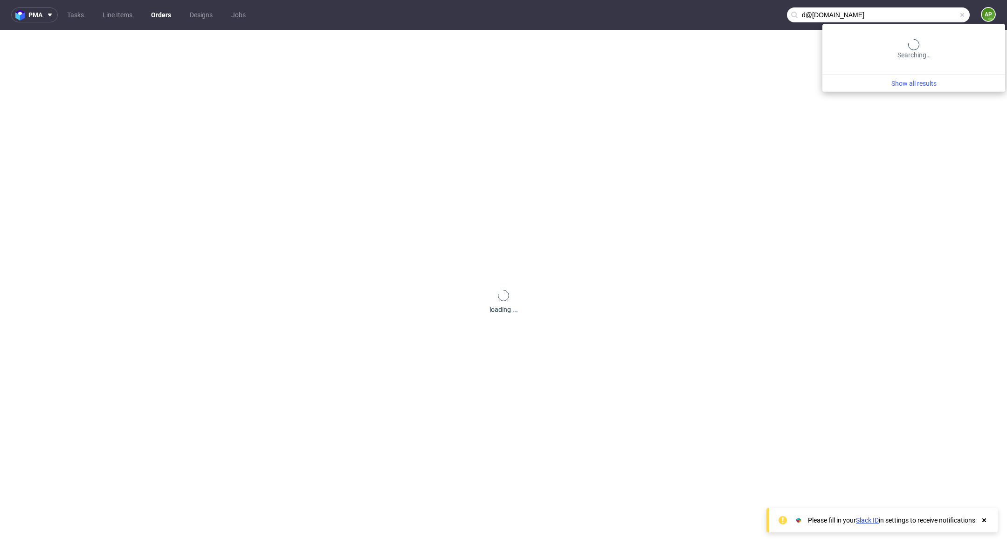
type input "d@ecomobile24.com"
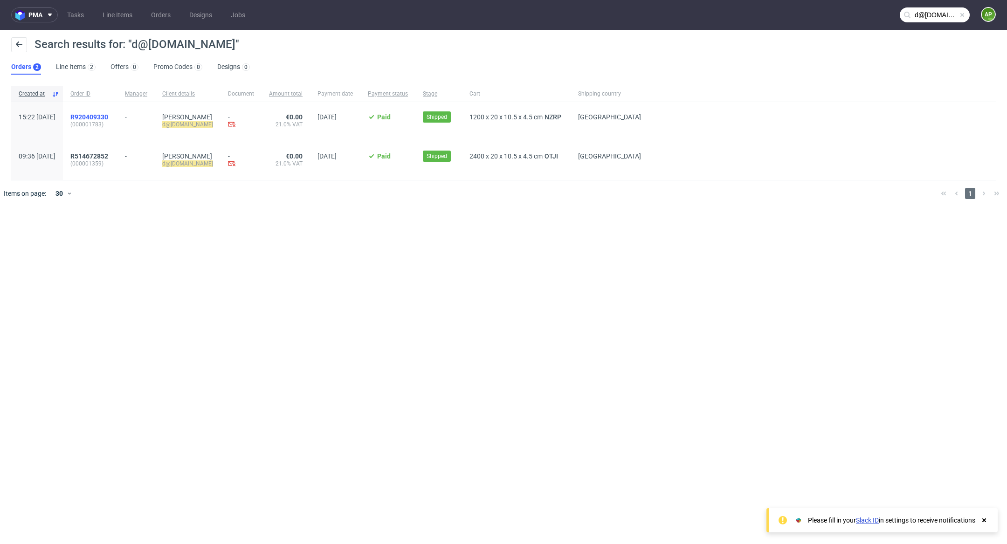
click at [108, 116] on span "R920409330" at bounding box center [89, 116] width 38 height 7
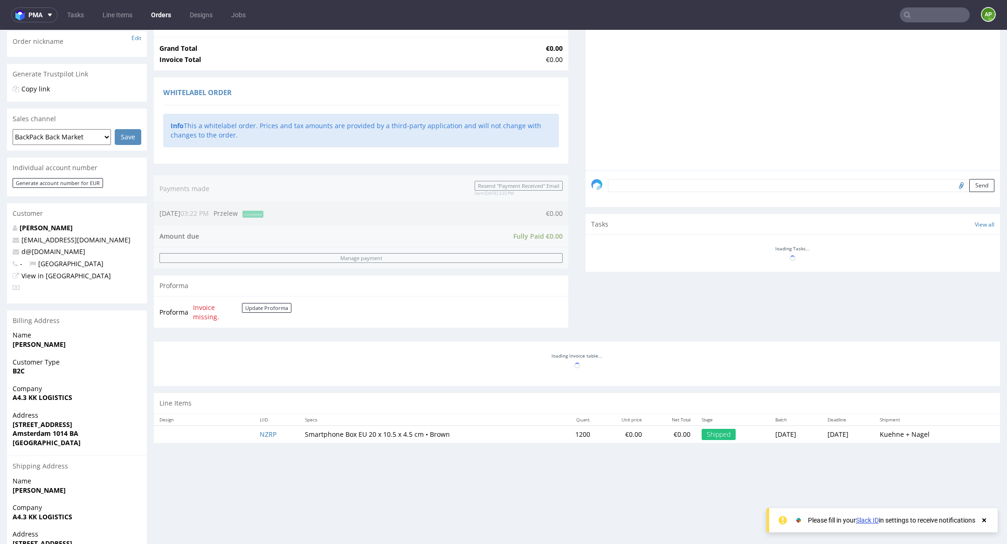
scroll to position [234, 0]
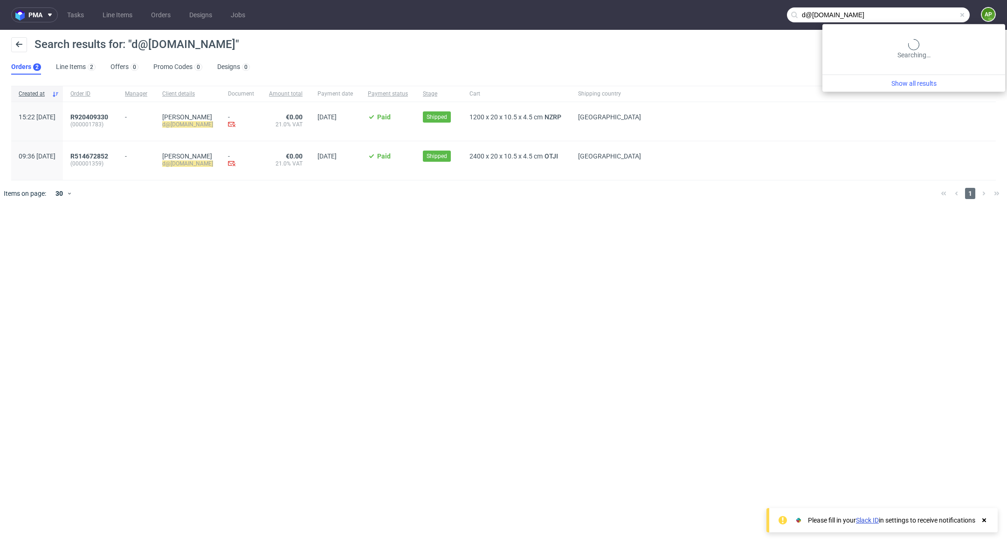
click at [931, 16] on input "d@[DOMAIN_NAME]" at bounding box center [878, 14] width 183 height 15
paste input "mrlin@itwavshop"
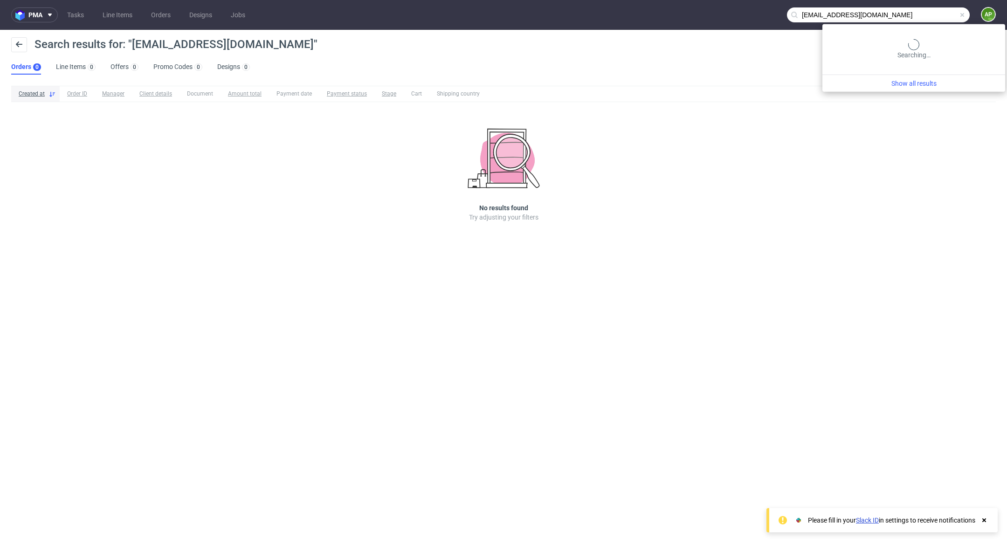
click at [925, 13] on input "[EMAIL_ADDRESS][DOMAIN_NAME]" at bounding box center [878, 14] width 183 height 15
paste input "smrtek"
click at [950, 20] on input "smrtek" at bounding box center [878, 14] width 183 height 15
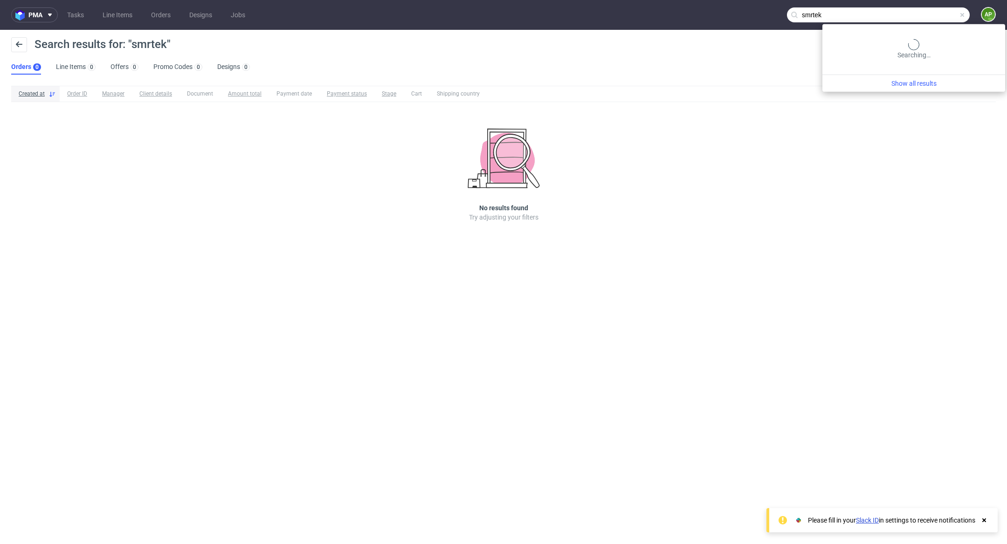
click at [950, 20] on input "smrtek" at bounding box center [878, 14] width 183 height 15
paste input "nulab84014@gmail.com"
type input "nulab84014@gmail.com"
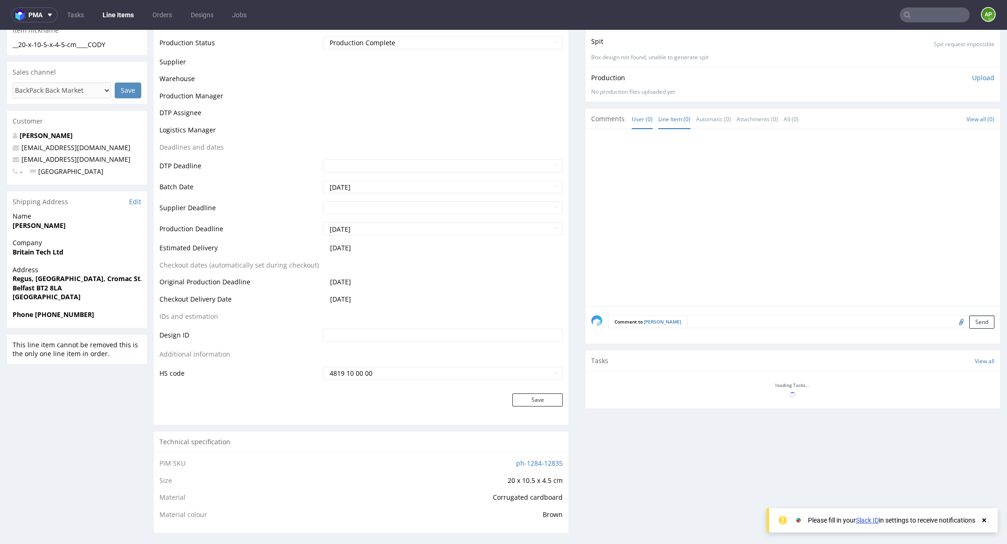
scroll to position [182, 0]
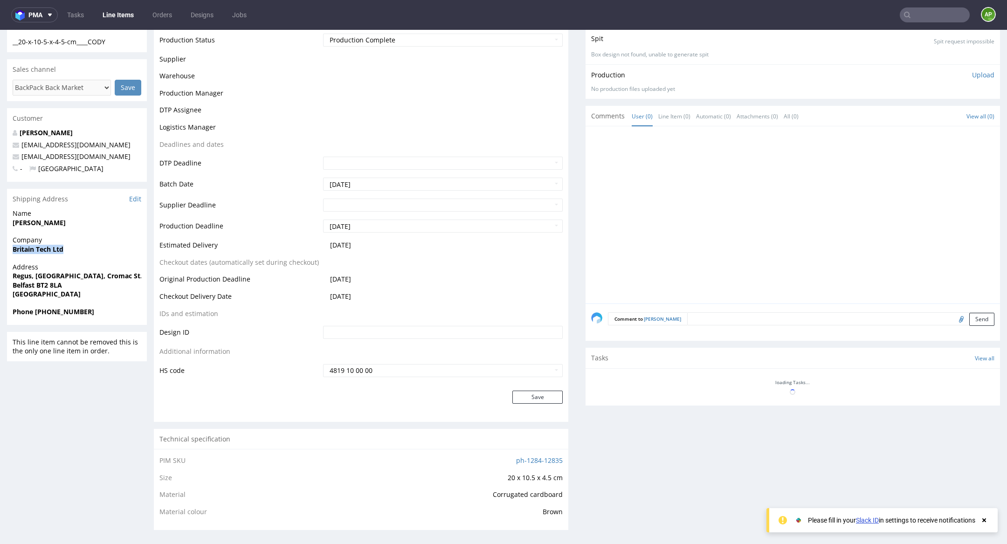
drag, startPoint x: 72, startPoint y: 243, endPoint x: 0, endPoint y: 243, distance: 72.2
click at [0, 243] on div "R820401326 [DATE] 08:56 PM [PERSON_NAME] DID Mark this line item problematic Pr…" at bounding box center [503, 365] width 1007 height 971
copy strong "Britain Tech Ltd"
click at [927, 18] on input "text" at bounding box center [934, 14] width 70 height 15
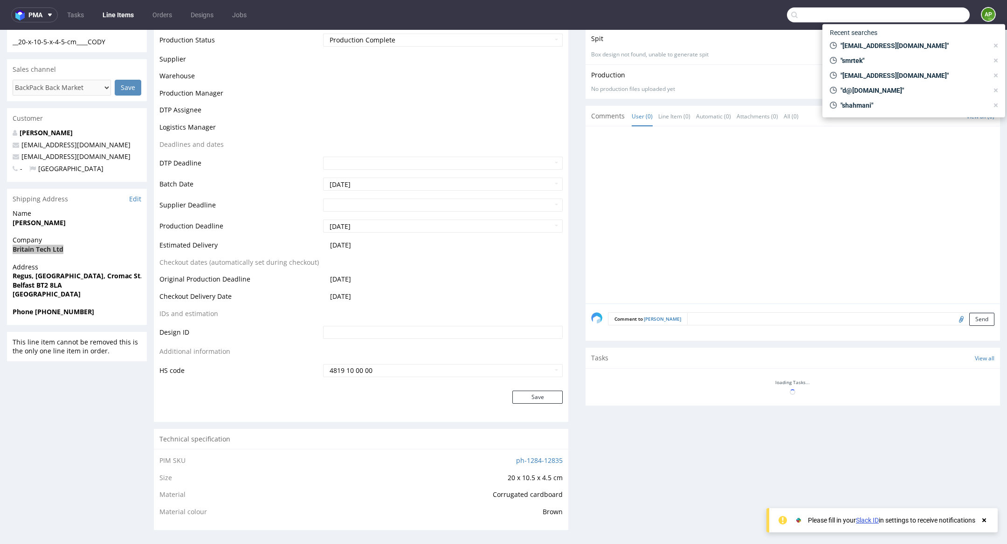
paste input "[EMAIL_ADDRESS][DOMAIN_NAME]"
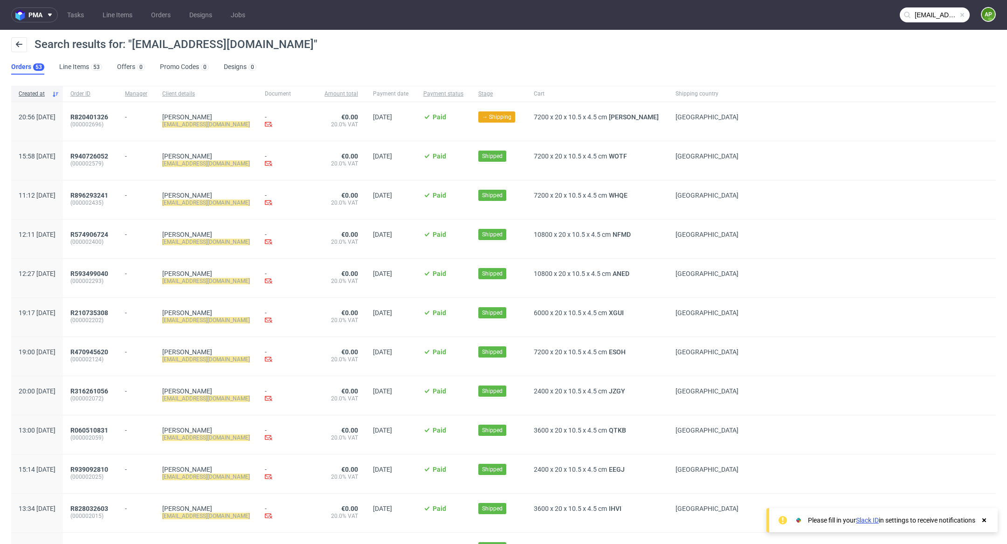
click at [929, 21] on input "[EMAIL_ADDRESS][DOMAIN_NAME]" at bounding box center [934, 14] width 70 height 15
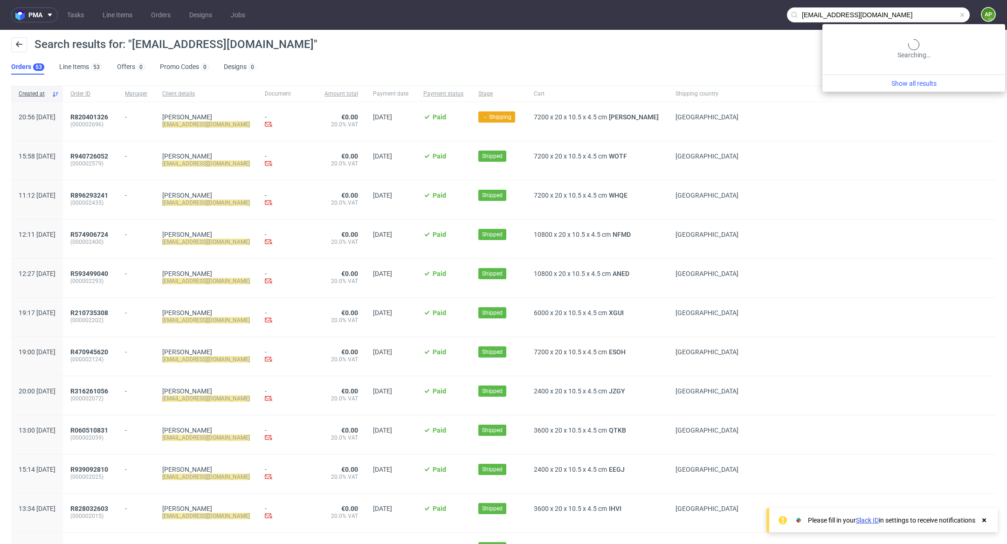
click at [929, 21] on input "[EMAIL_ADDRESS][DOMAIN_NAME]" at bounding box center [878, 14] width 183 height 15
paste input "[EMAIL_ADDRESS][DOMAIN_NAME]"
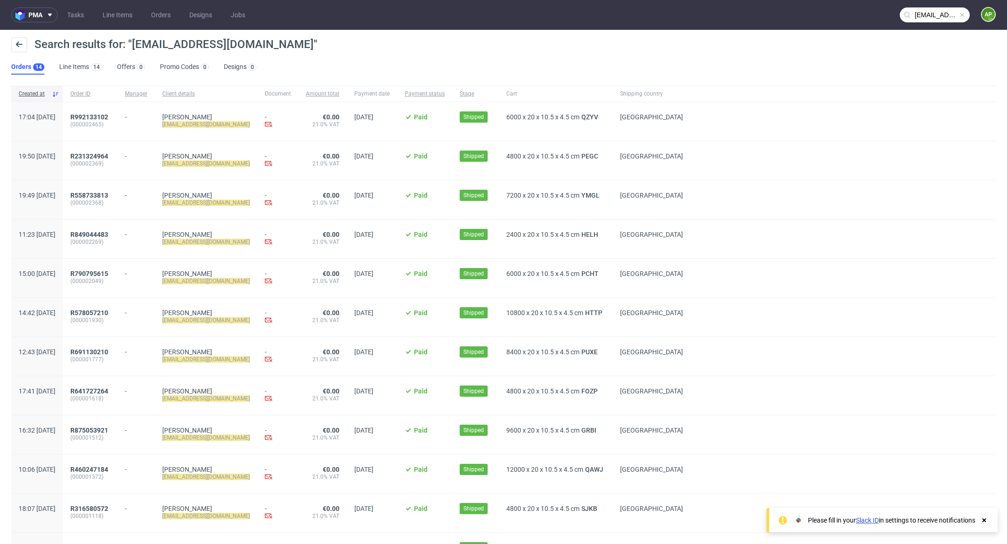
click at [923, 17] on input "[EMAIL_ADDRESS][DOMAIN_NAME]" at bounding box center [934, 14] width 70 height 15
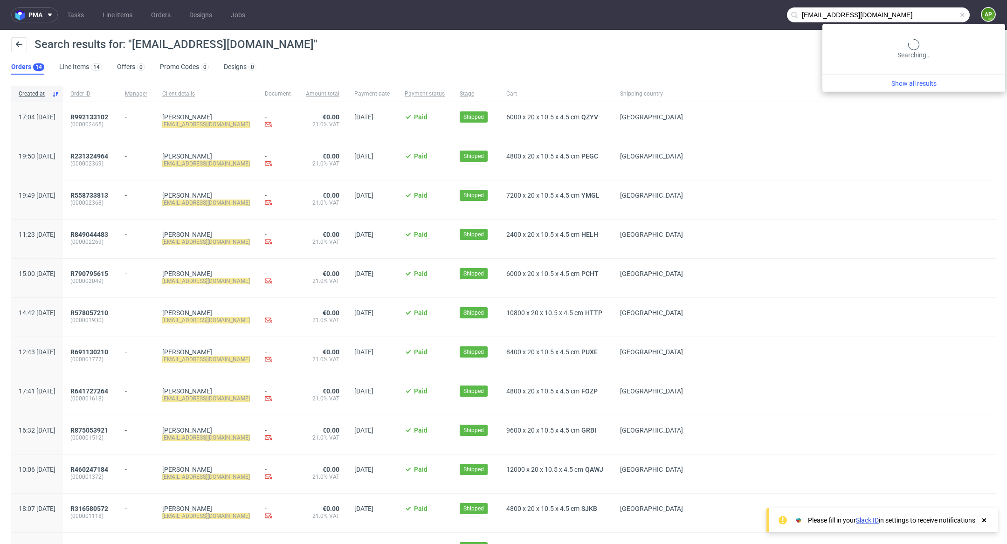
click at [923, 17] on input "info@justphonesales.nl" at bounding box center [878, 14] width 183 height 15
paste input "d@ecomobile24.com"
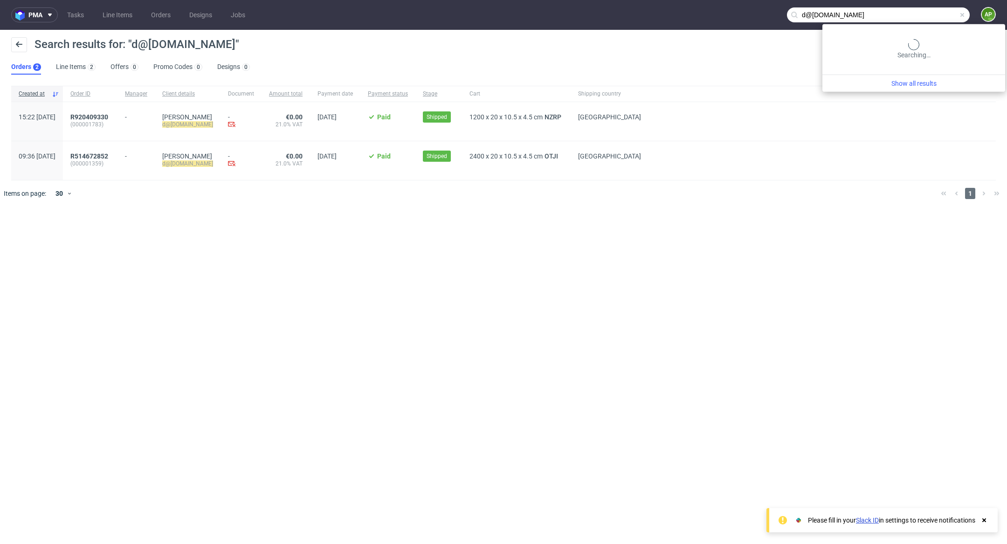
click at [920, 14] on input "d@ecomobile24.com" at bounding box center [878, 14] width 183 height 15
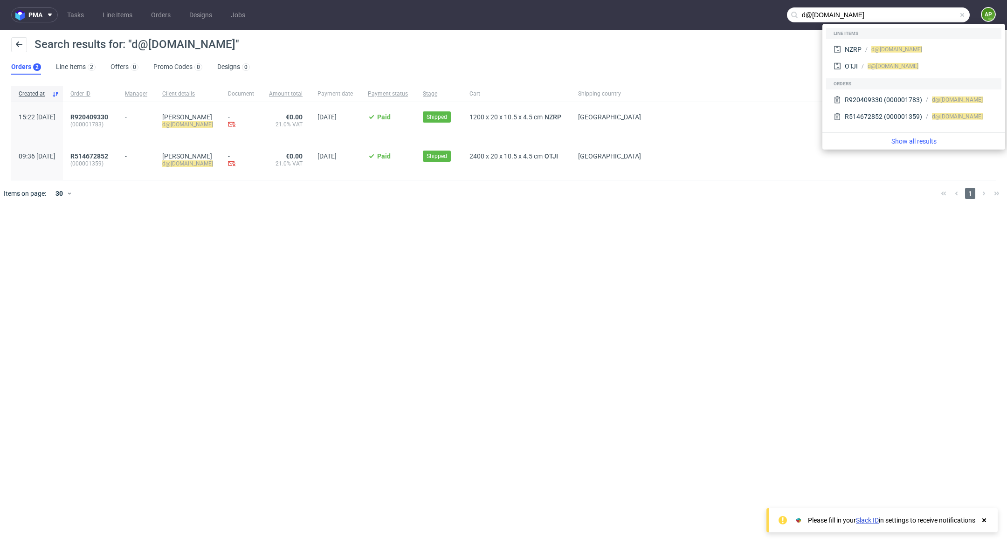
paste input "mrlin@itwavshop"
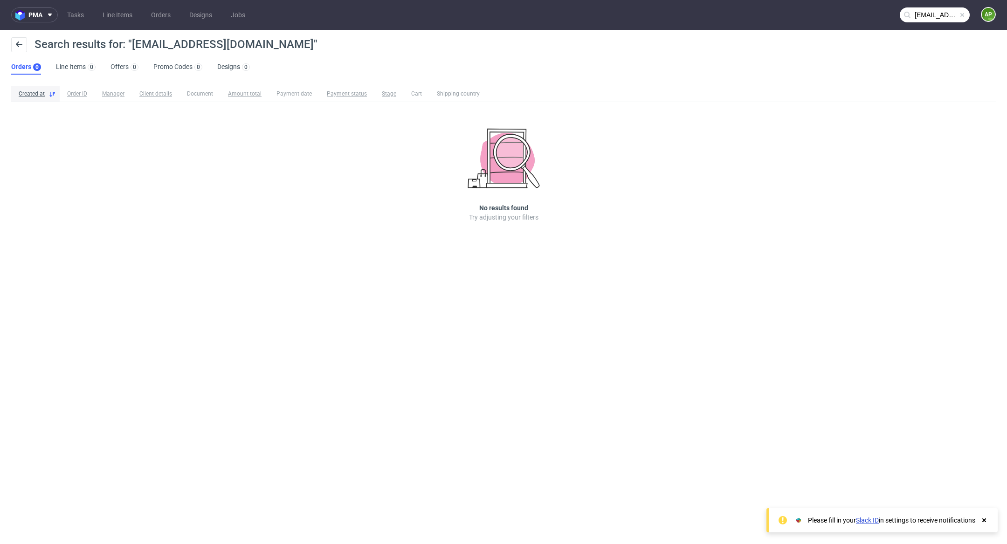
click at [923, 19] on input "mrlin@itwavshop.com" at bounding box center [934, 14] width 70 height 15
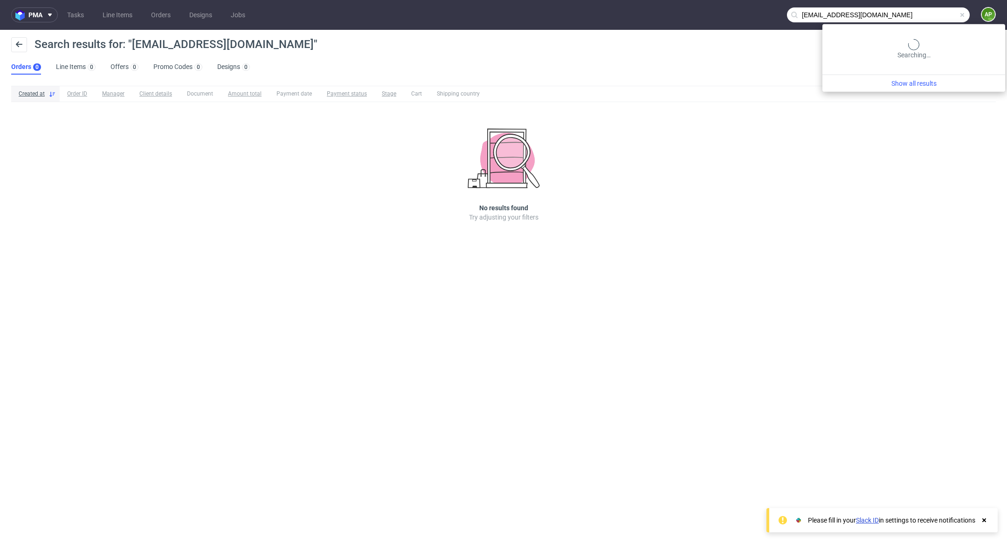
click at [923, 19] on input "mrlin@itwavshop.com" at bounding box center [878, 14] width 183 height 15
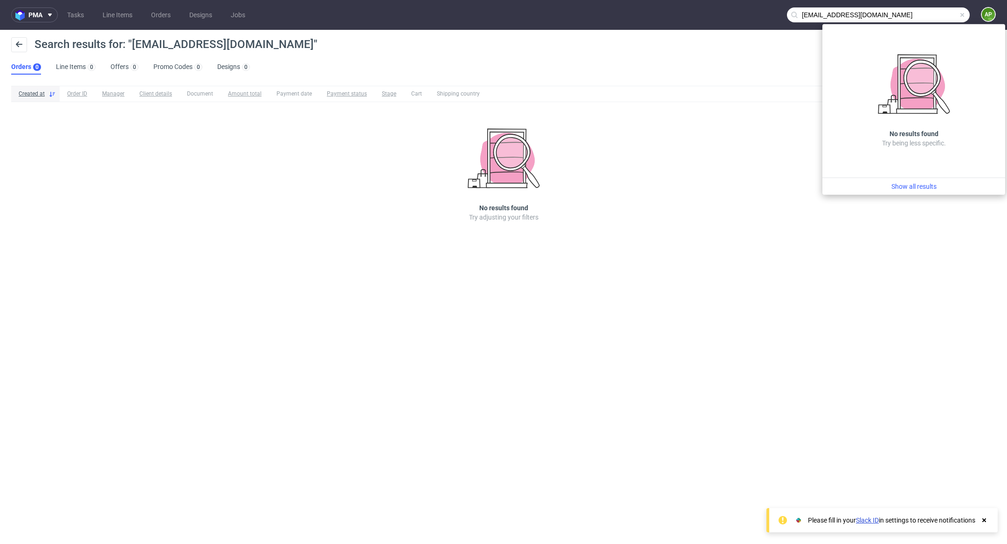
paste input "yutro2008@outlook"
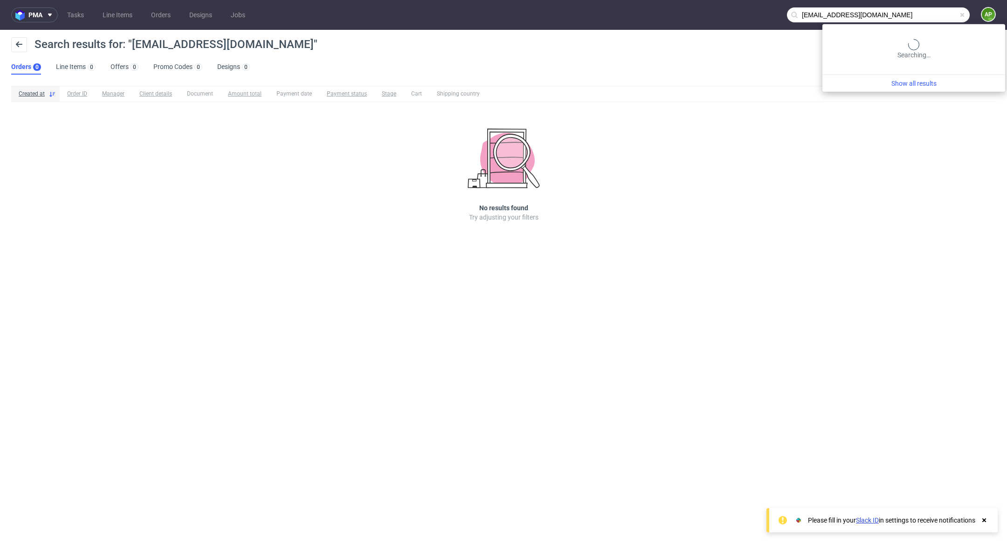
type input "yutro2008@outlook.com"
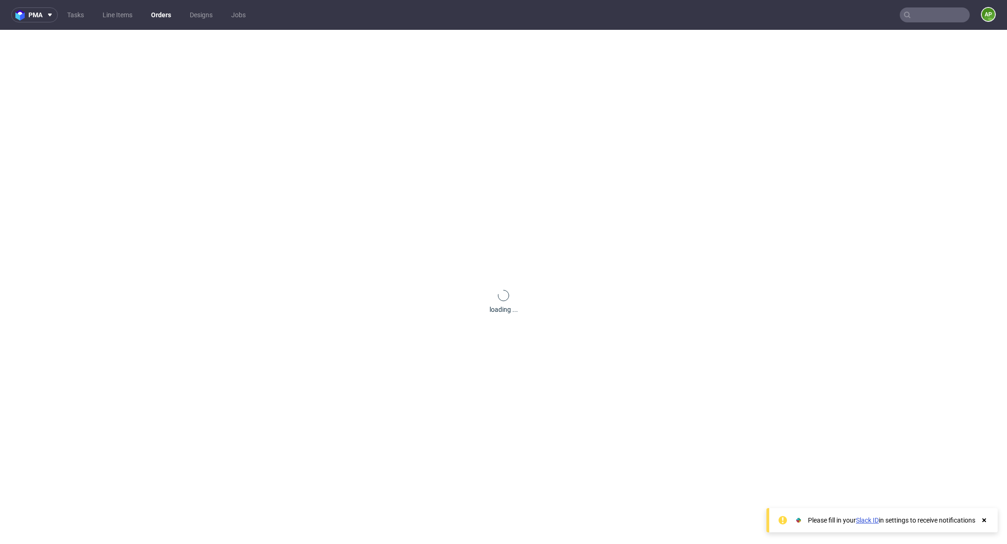
click at [914, 10] on input "text" at bounding box center [934, 14] width 70 height 15
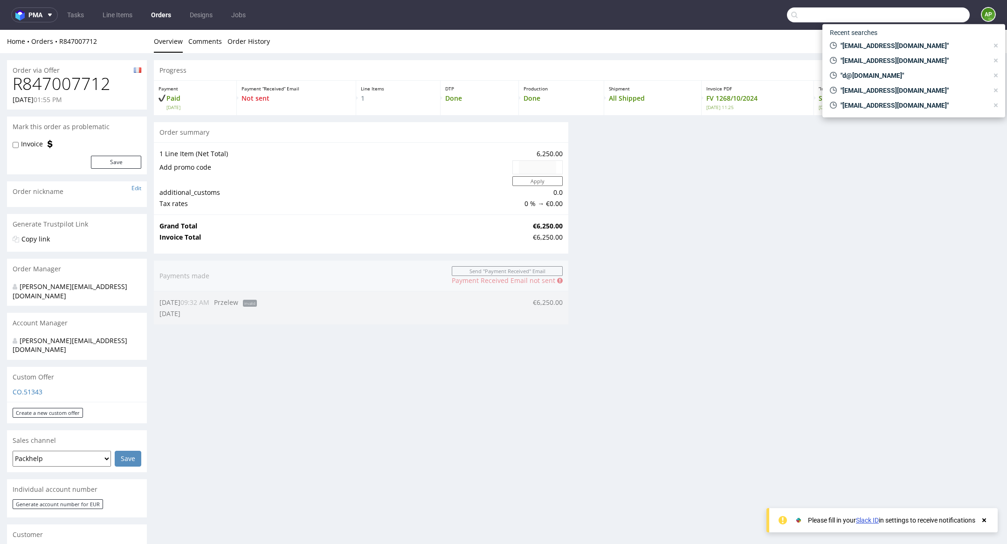
paste input "[EMAIL_ADDRESS][DOMAIN_NAME]"
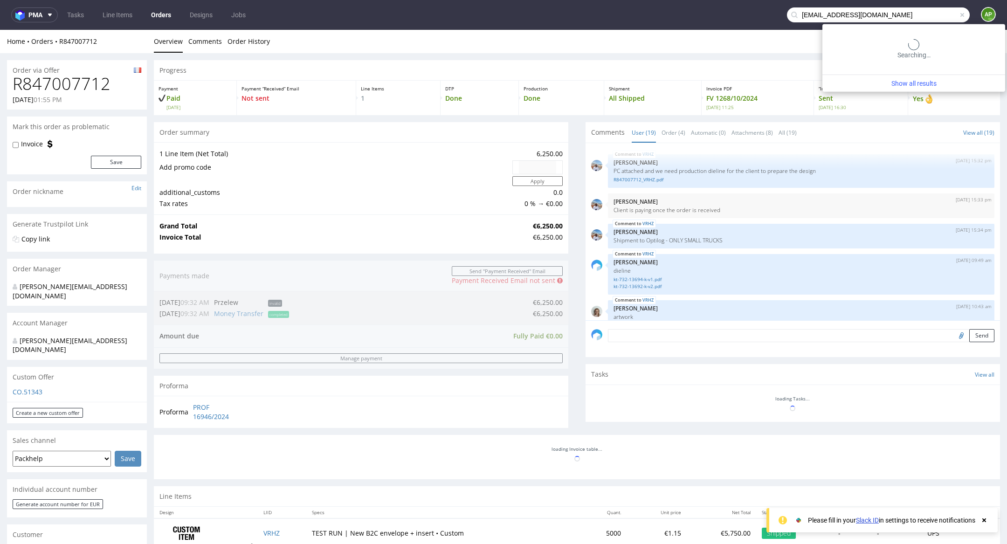
type input "[EMAIL_ADDRESS][DOMAIN_NAME]"
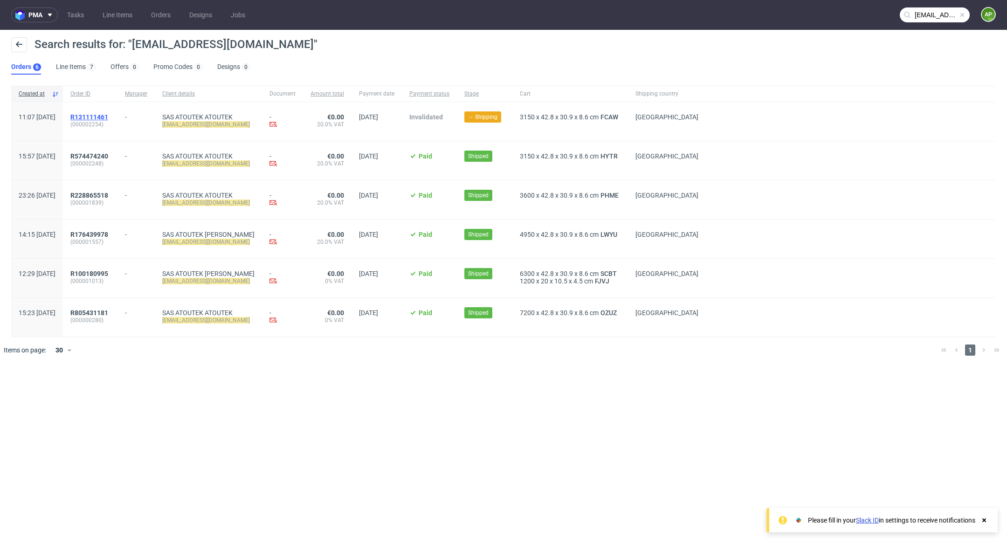
click at [108, 117] on span "R131111461" at bounding box center [89, 116] width 38 height 7
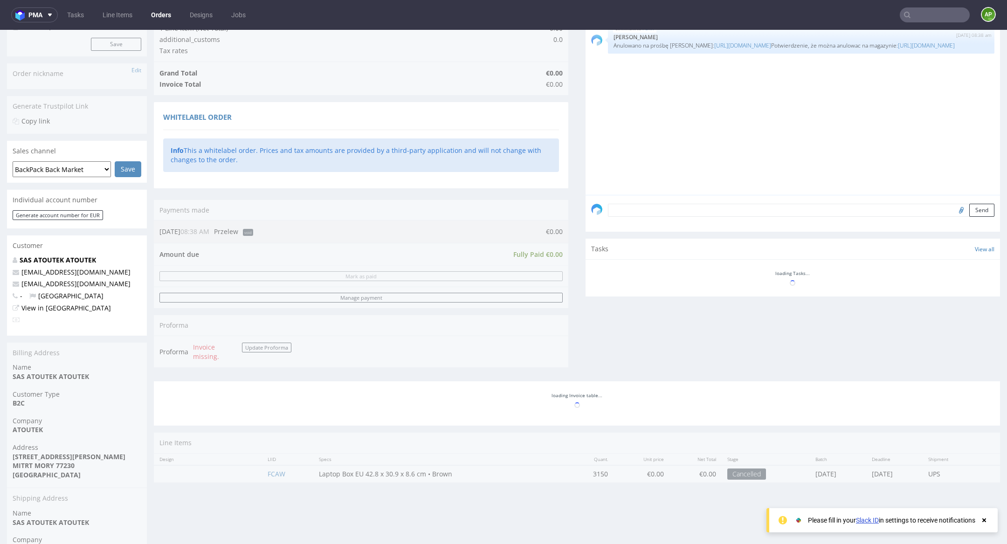
scroll to position [268, 0]
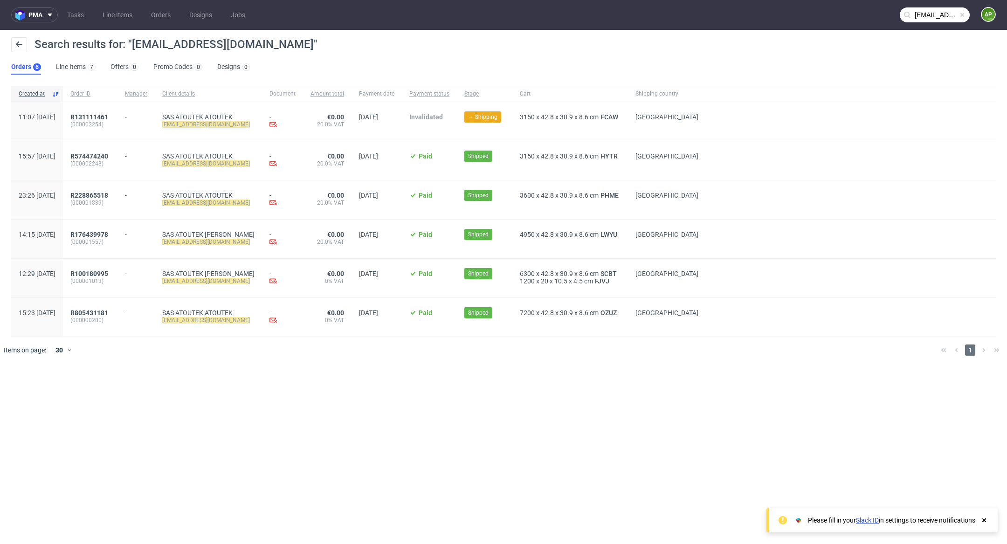
click at [920, 13] on input "[EMAIL_ADDRESS][DOMAIN_NAME]" at bounding box center [934, 14] width 70 height 15
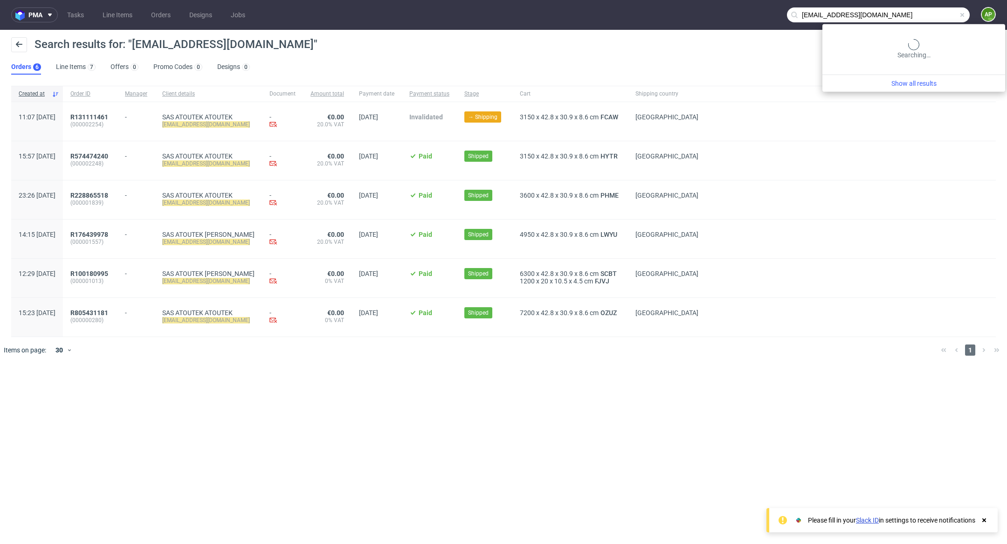
click at [920, 13] on input "[EMAIL_ADDRESS][DOMAIN_NAME]" at bounding box center [878, 14] width 183 height 15
paste input "marketplaces@yesagain"
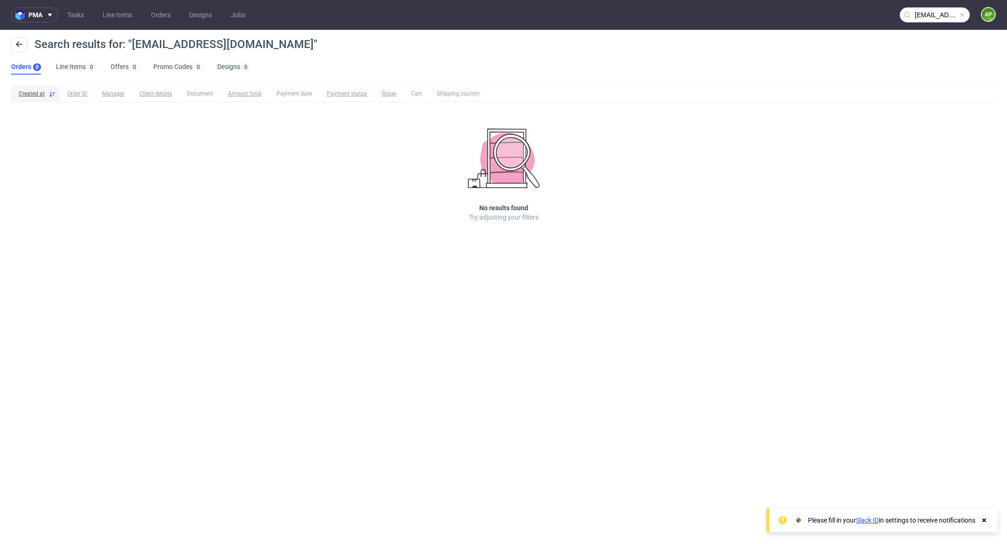
click at [938, 18] on input "[EMAIL_ADDRESS][DOMAIN_NAME]" at bounding box center [934, 14] width 70 height 15
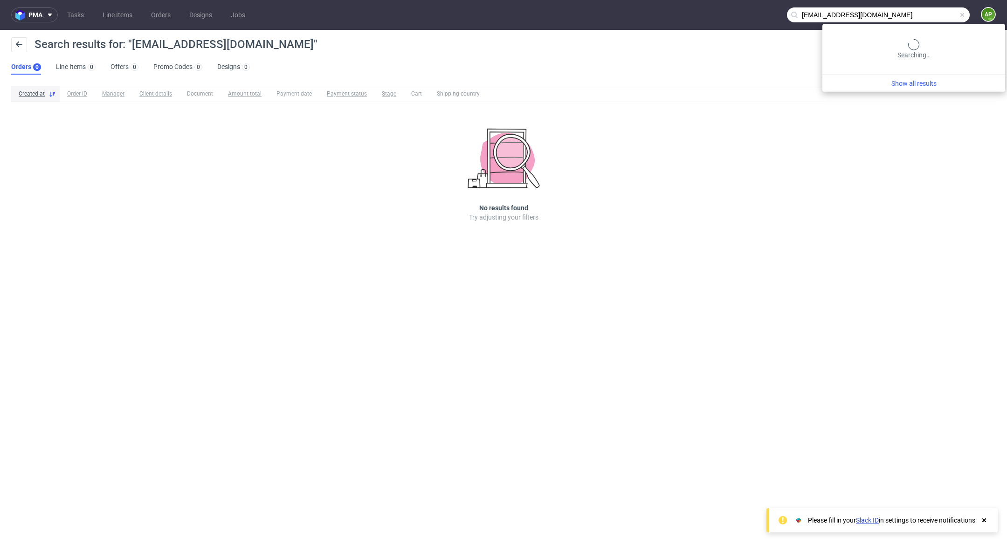
click at [938, 18] on input "[EMAIL_ADDRESS][DOMAIN_NAME]" at bounding box center [878, 14] width 183 height 15
paste input "[EMAIL_ADDRESS][DOMAIN_NAME]"
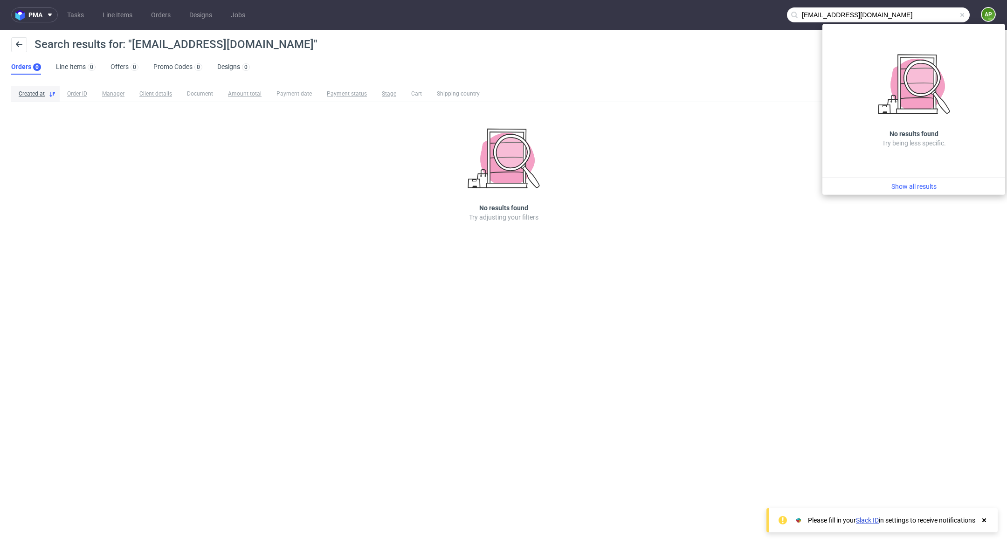
type input "[EMAIL_ADDRESS][DOMAIN_NAME]"
